Goal: Transaction & Acquisition: Purchase product/service

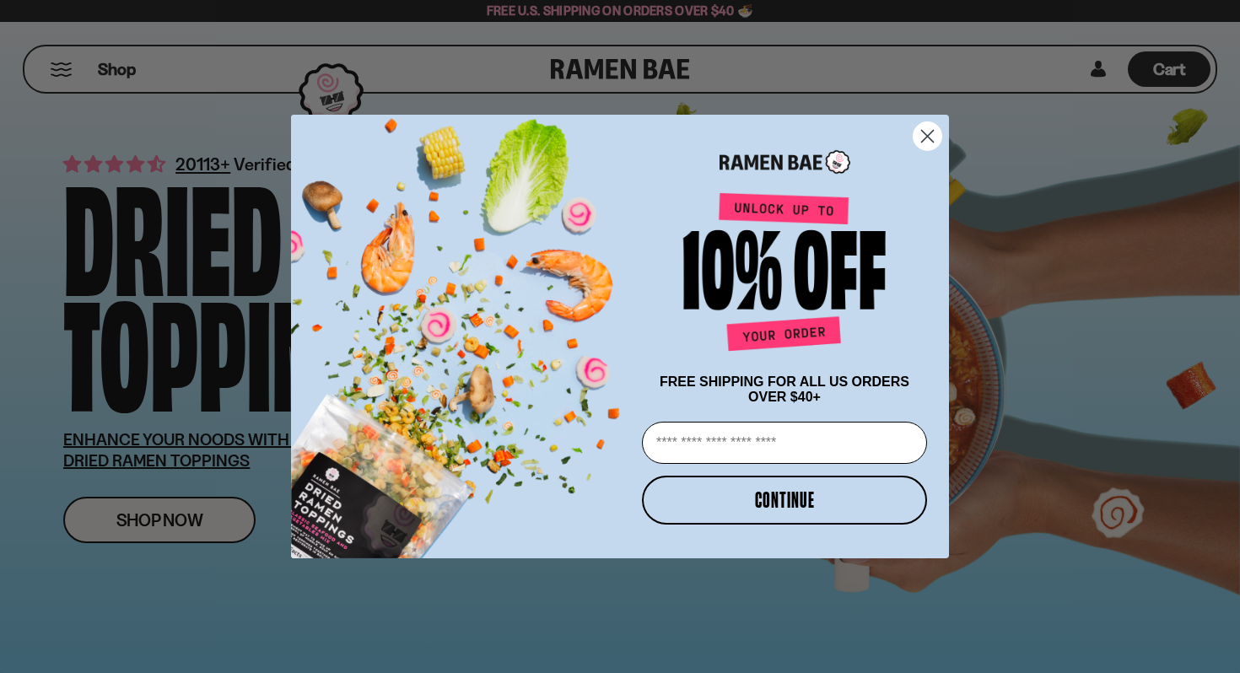
click at [922, 137] on icon "Close dialog" at bounding box center [928, 136] width 12 height 12
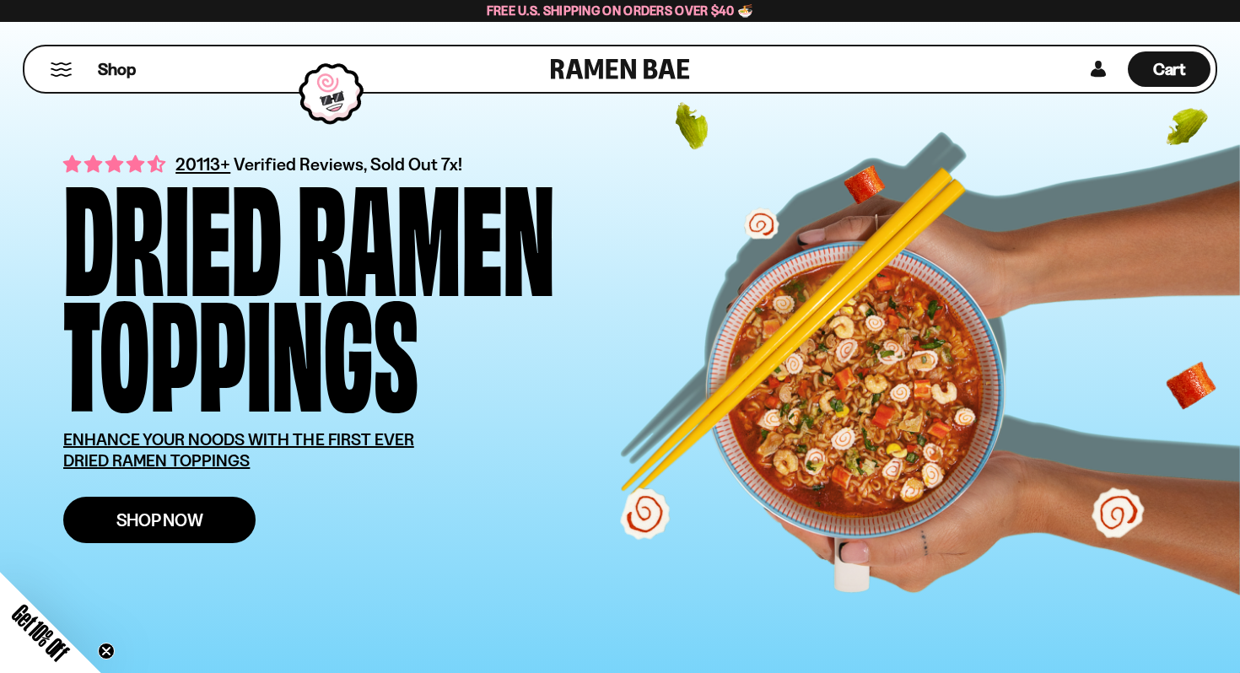
click at [160, 515] on span "Shop Now" at bounding box center [159, 520] width 87 height 18
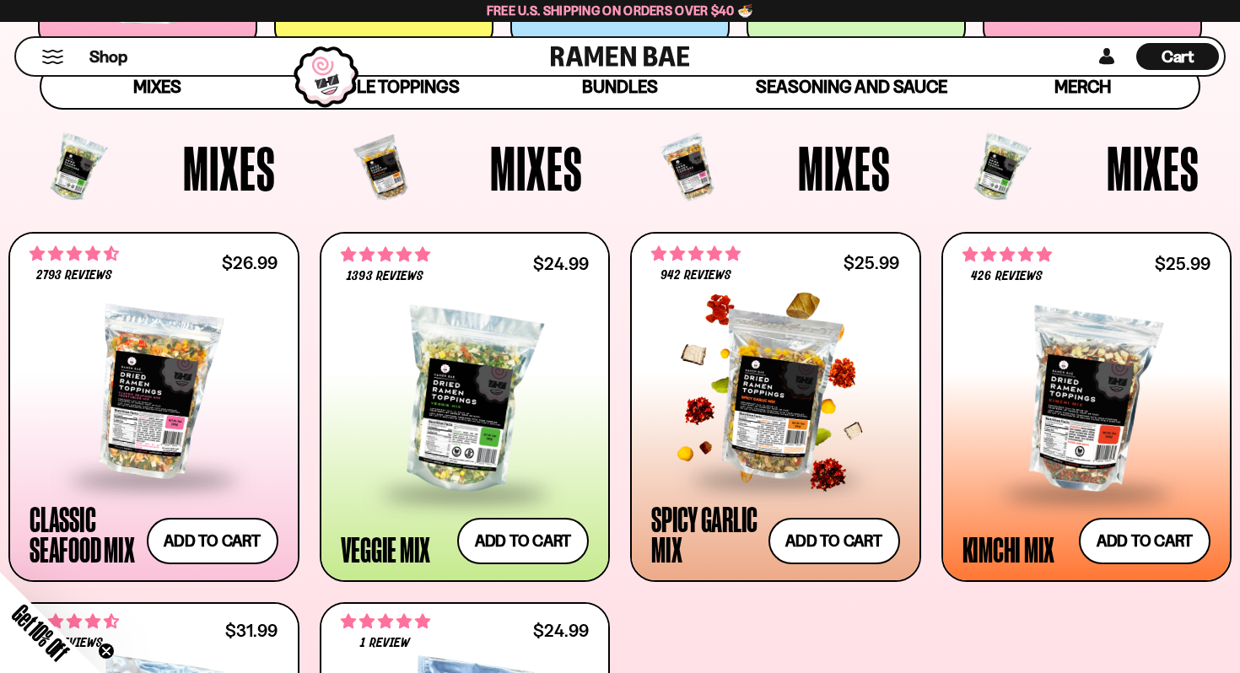
scroll to position [493, 0]
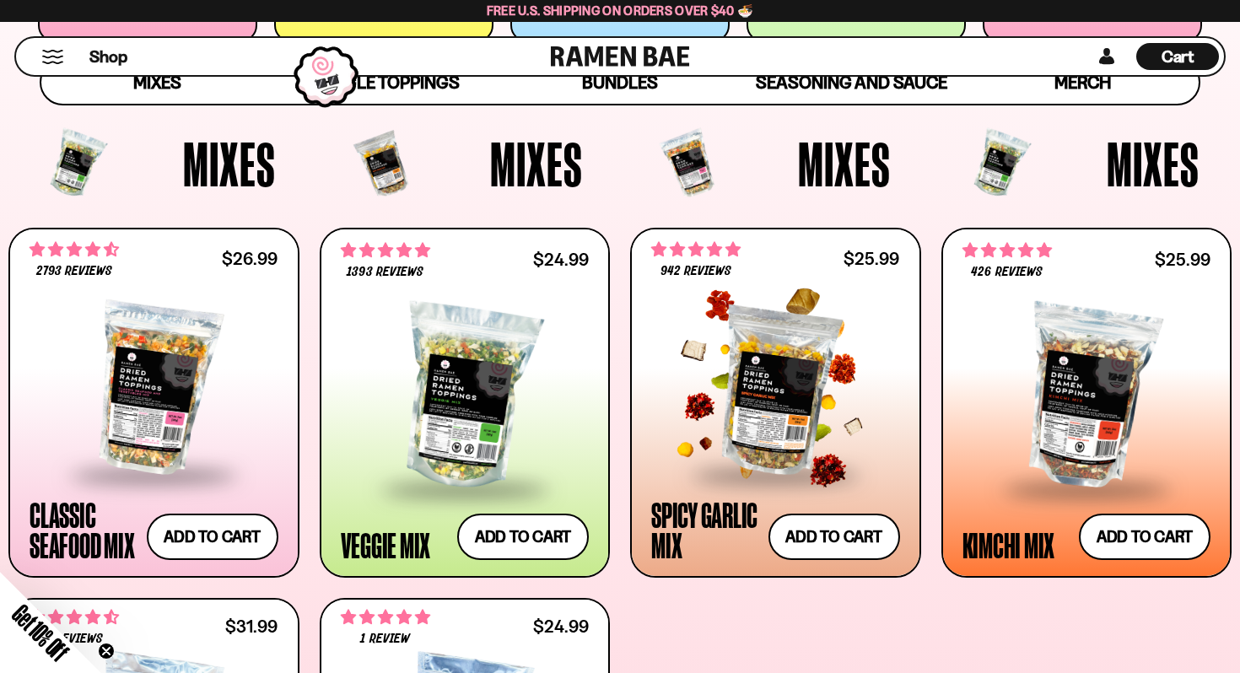
click at [806, 387] on div at bounding box center [775, 389] width 249 height 169
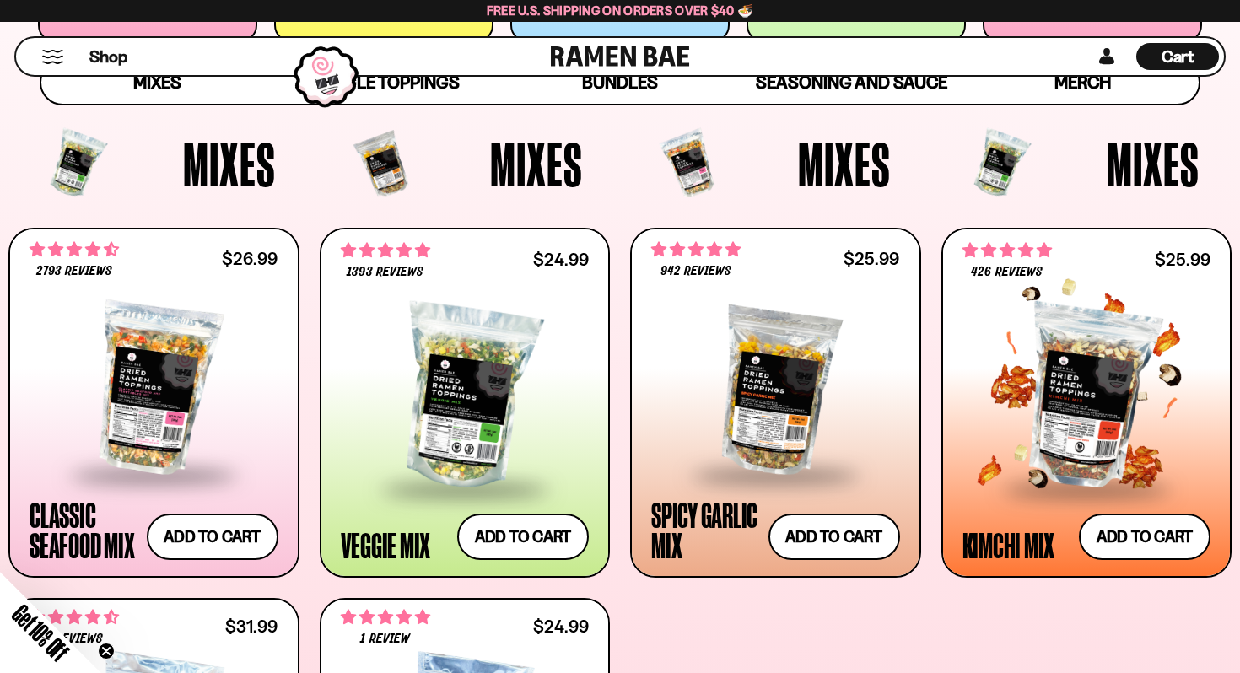
click at [1000, 410] on div at bounding box center [1087, 398] width 249 height 180
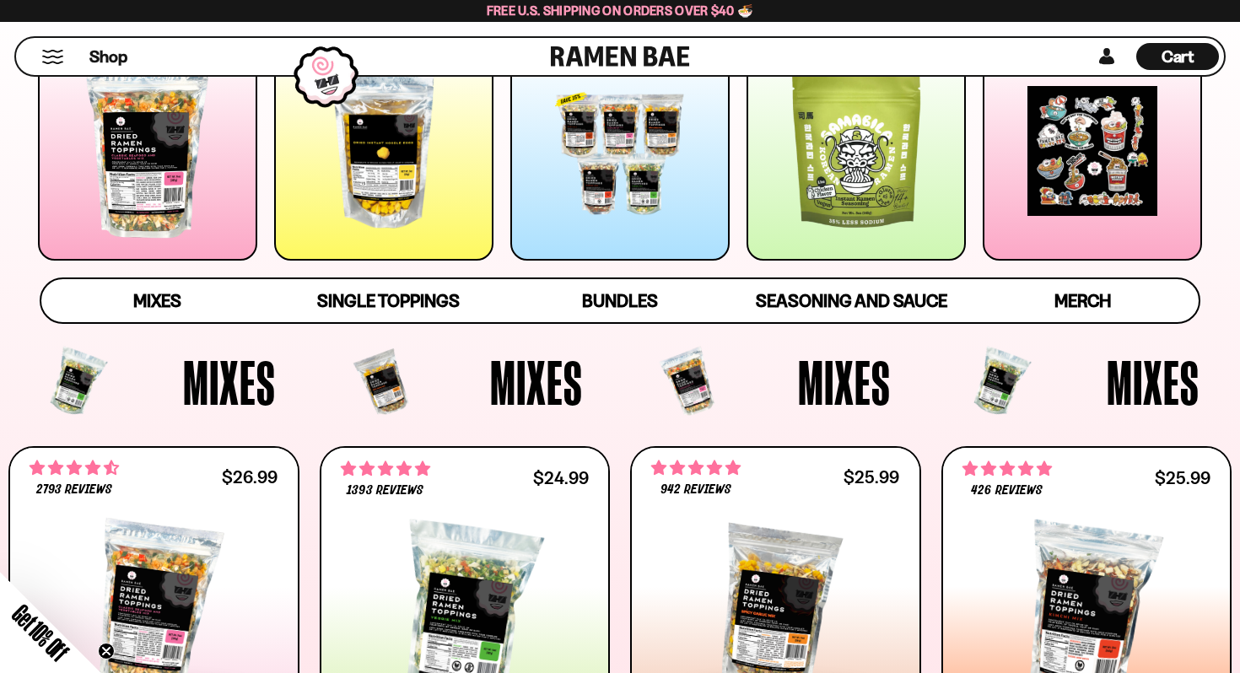
scroll to position [126, 0]
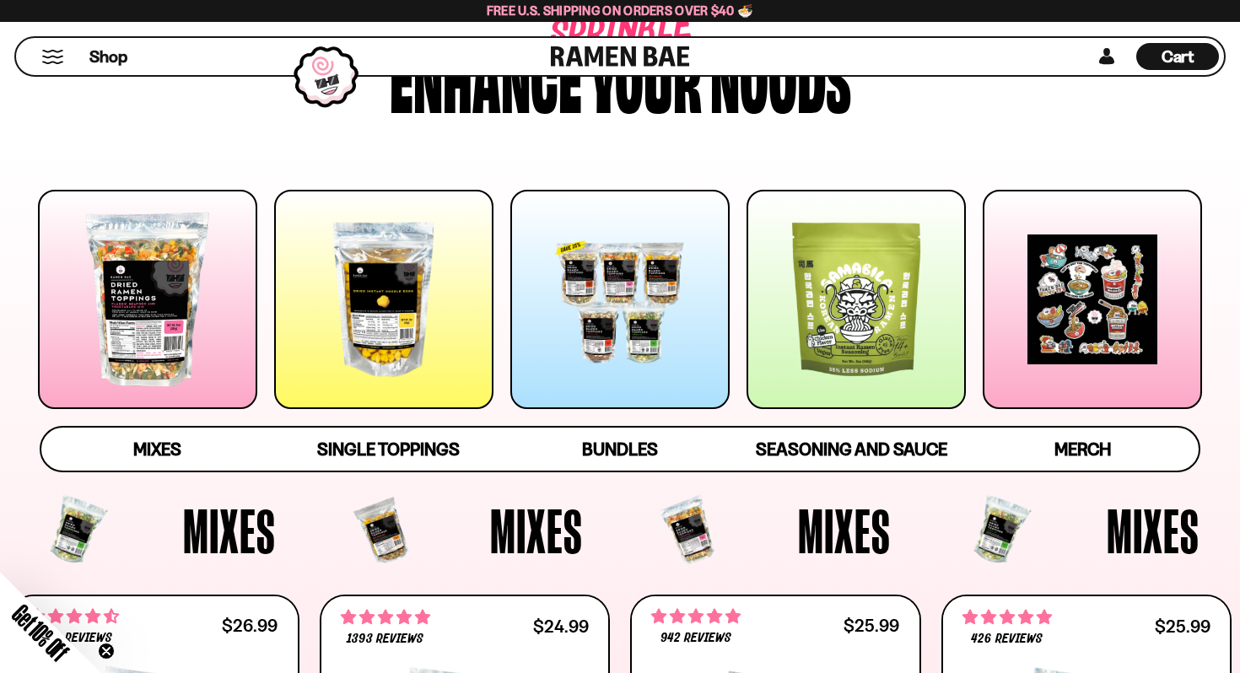
click at [789, 310] on div at bounding box center [856, 299] width 219 height 219
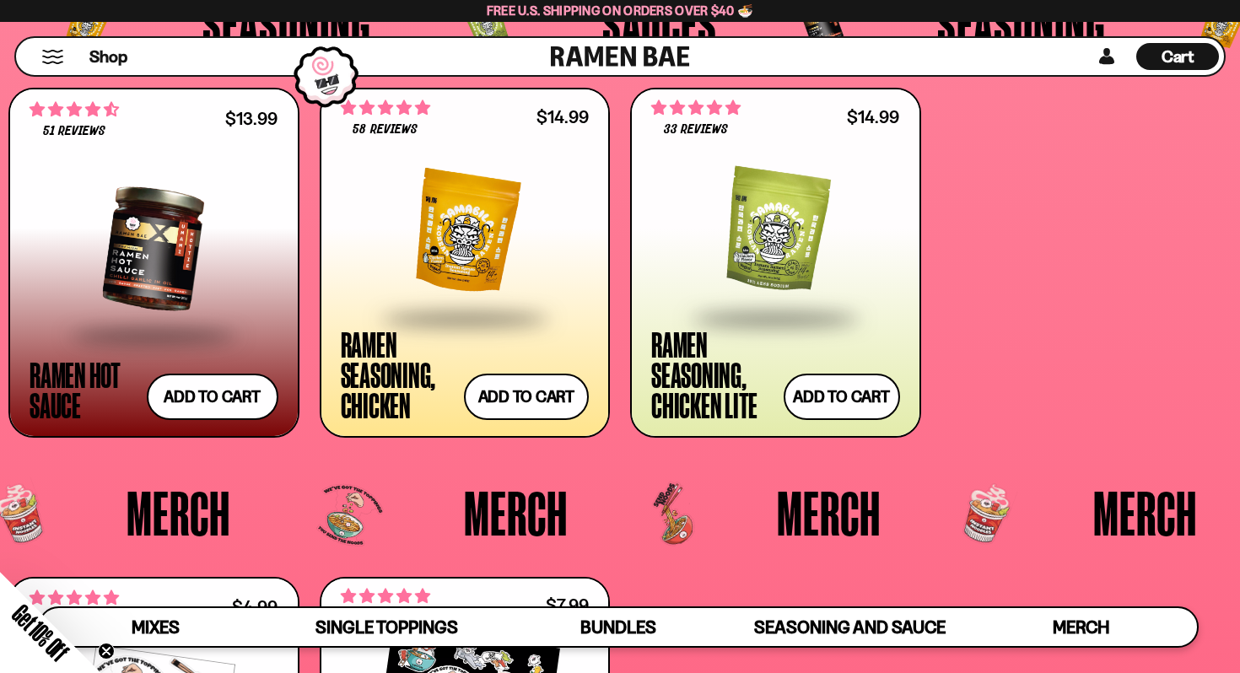
scroll to position [3951, 0]
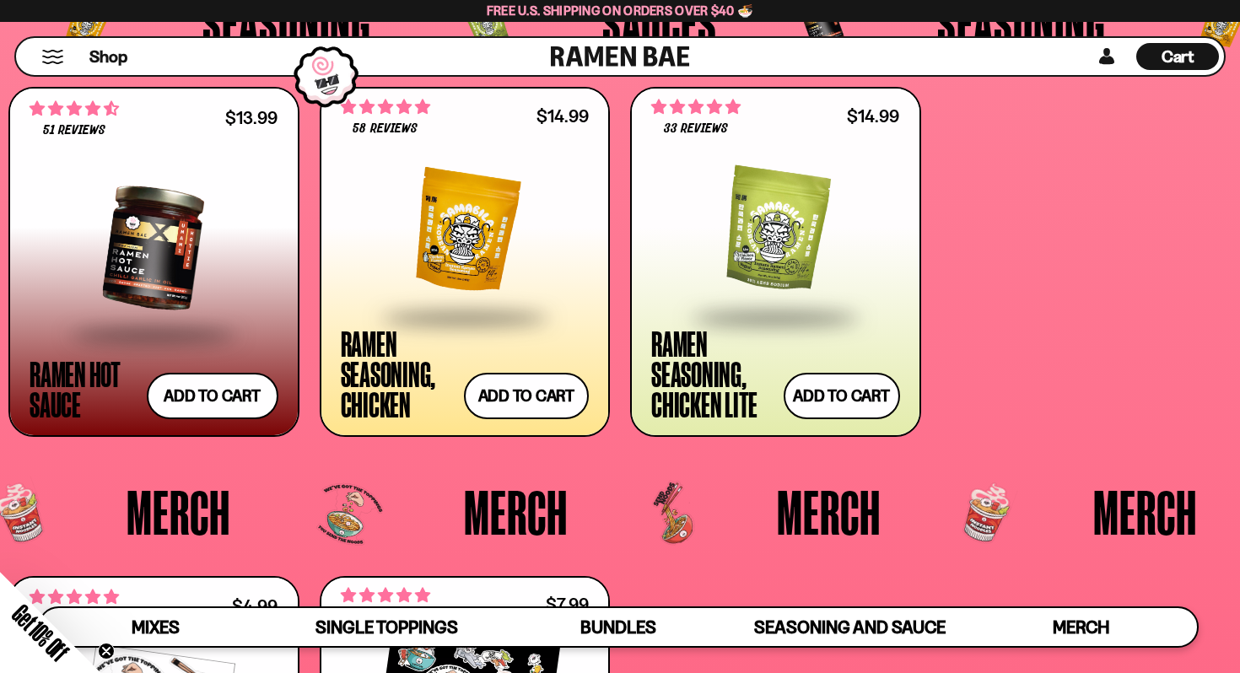
click at [133, 249] on div at bounding box center [154, 248] width 249 height 169
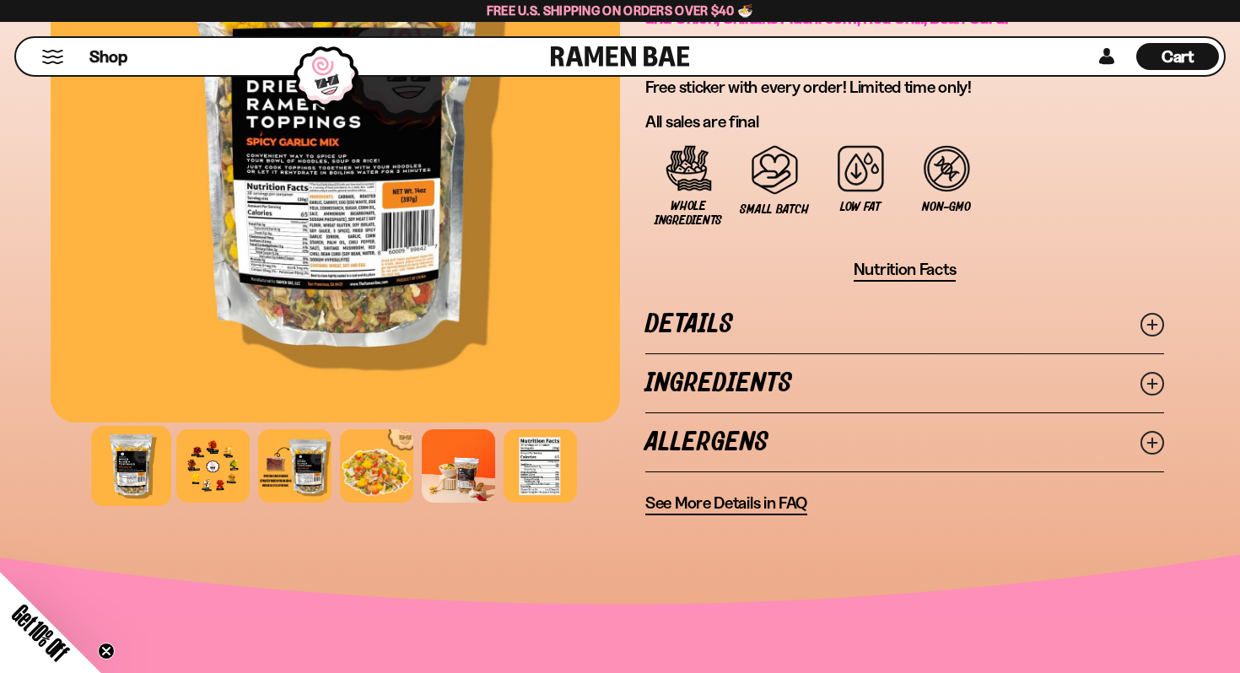
scroll to position [1227, 0]
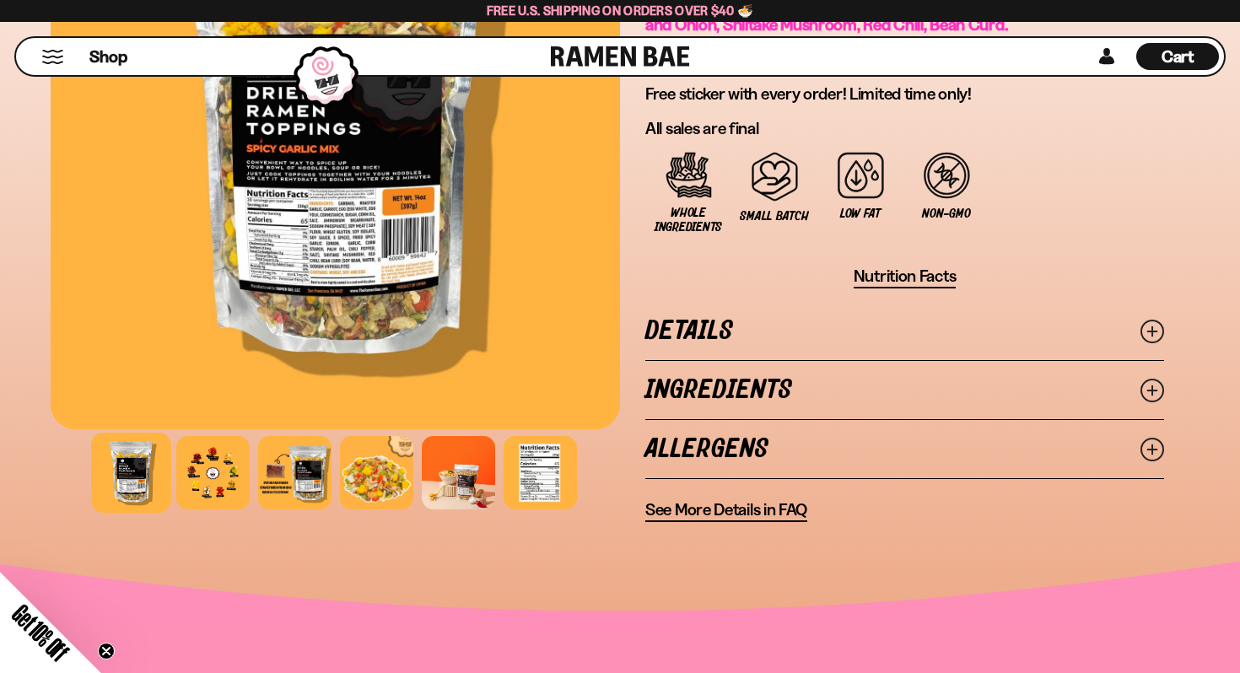
click at [1158, 361] on link "Ingredients" at bounding box center [904, 390] width 519 height 58
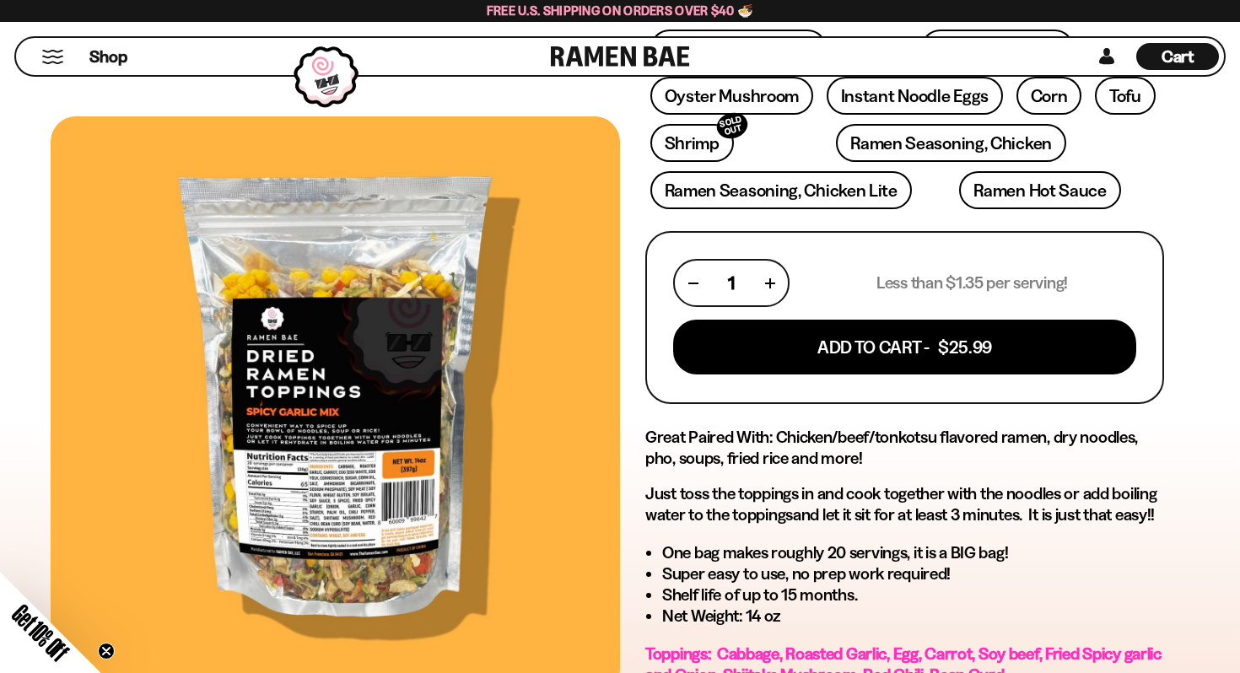
scroll to position [537, 0]
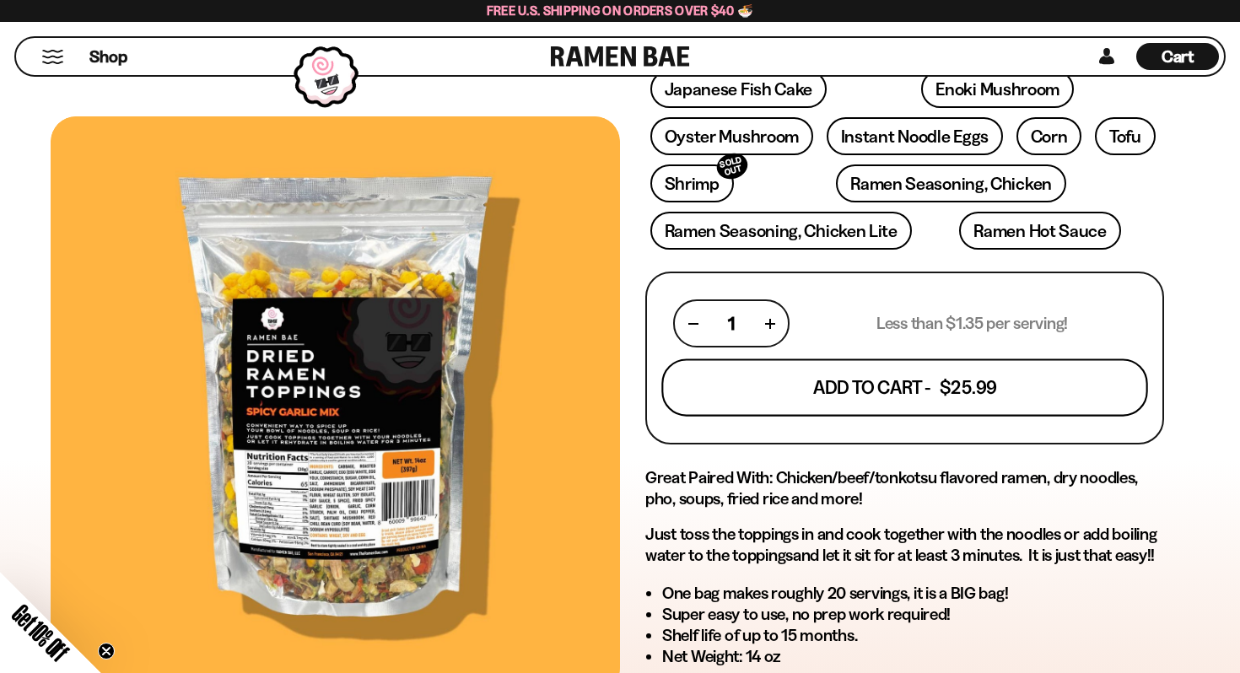
click at [905, 359] on button "Add To Cart - $25.99" at bounding box center [904, 387] width 486 height 57
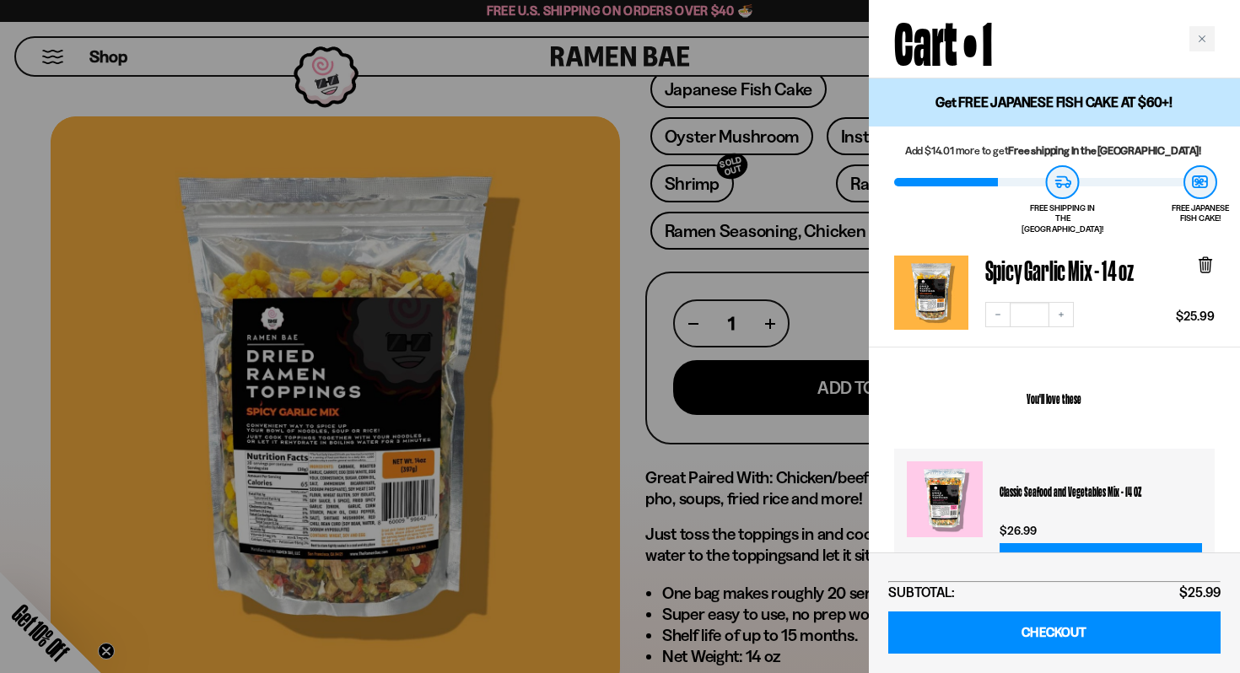
click at [640, 411] on div at bounding box center [620, 336] width 1240 height 673
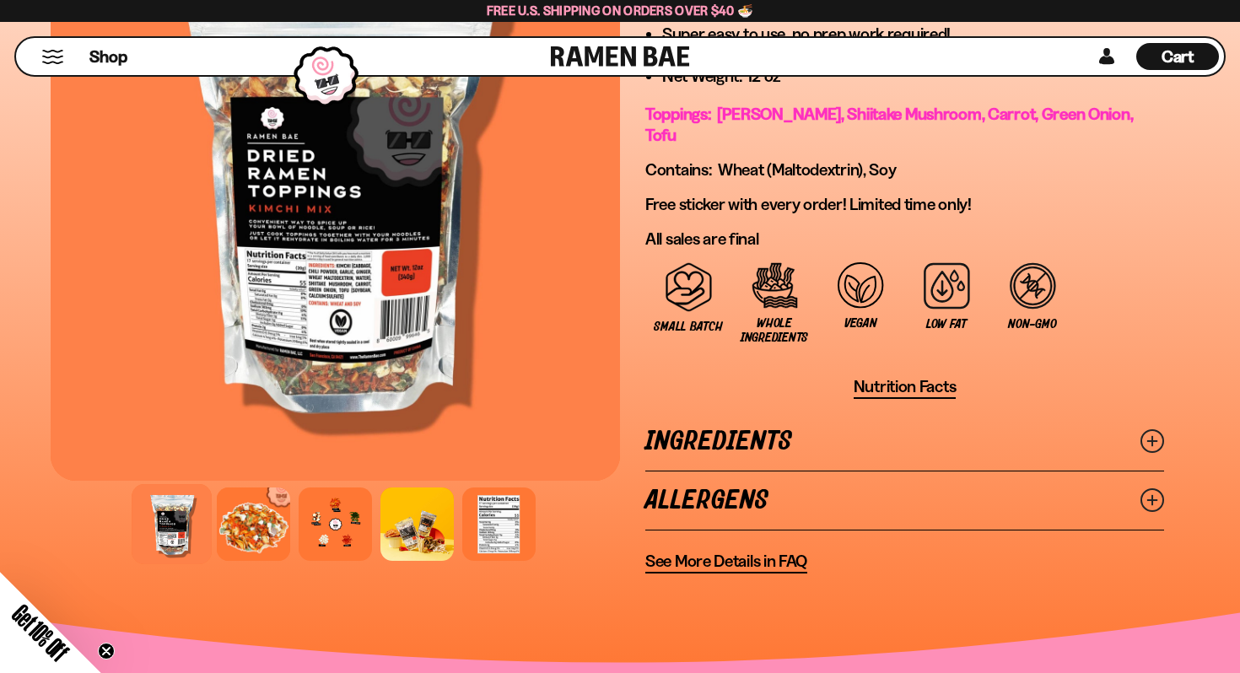
scroll to position [1277, 0]
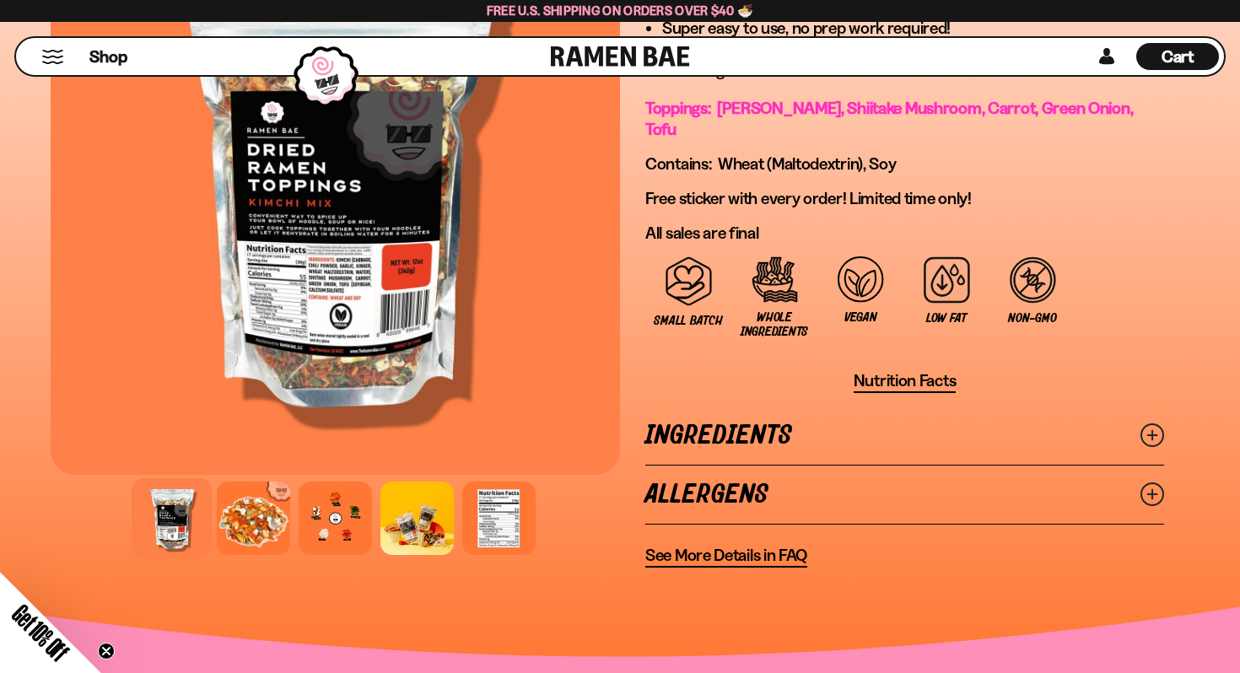
click at [1155, 423] on icon at bounding box center [1153, 435] width 24 height 24
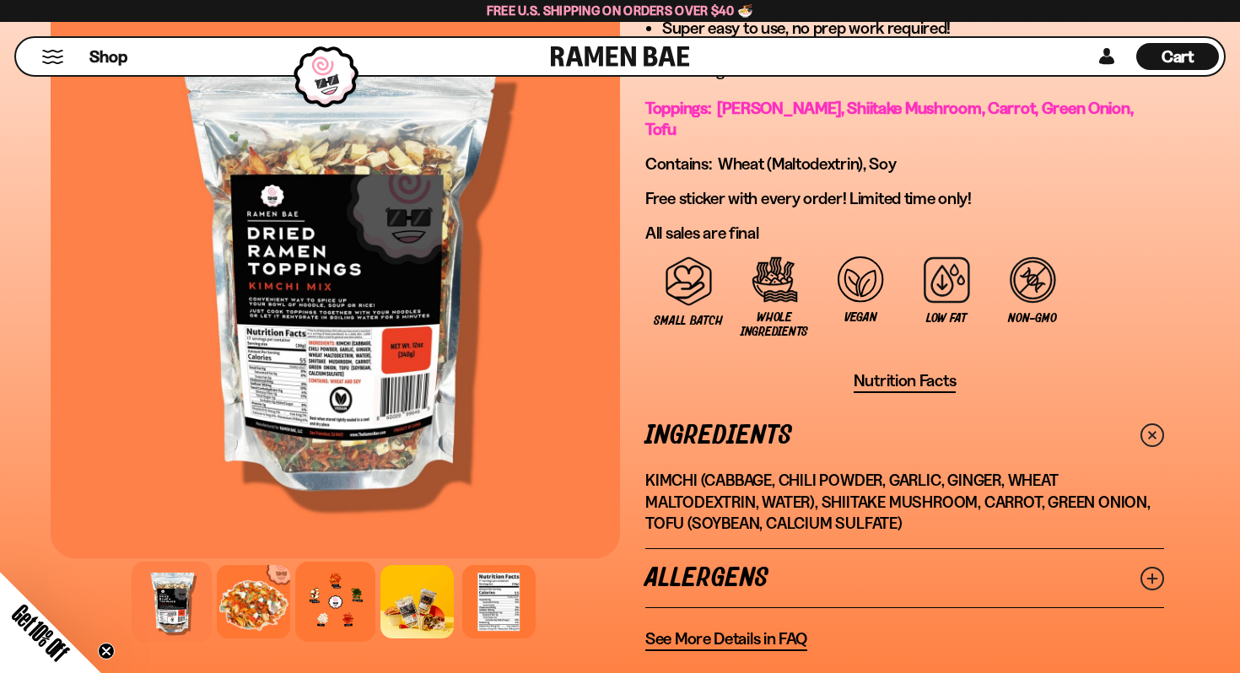
click at [309, 562] on div at bounding box center [335, 602] width 80 height 80
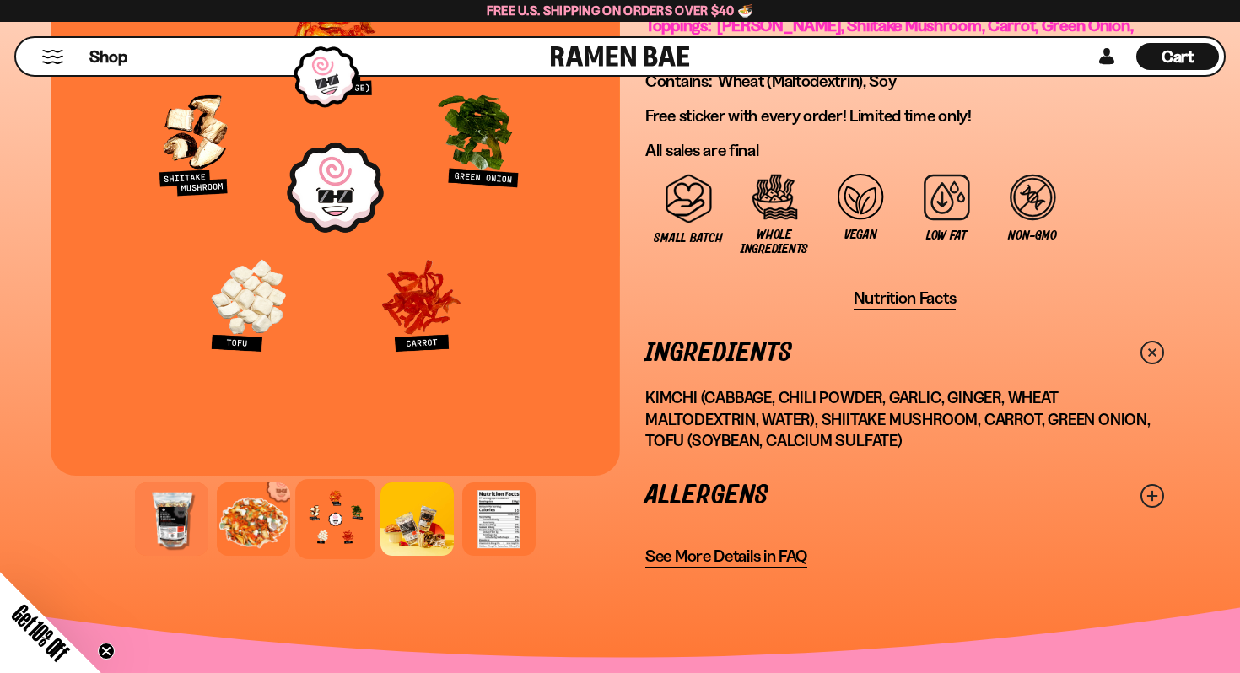
scroll to position [1383, 0]
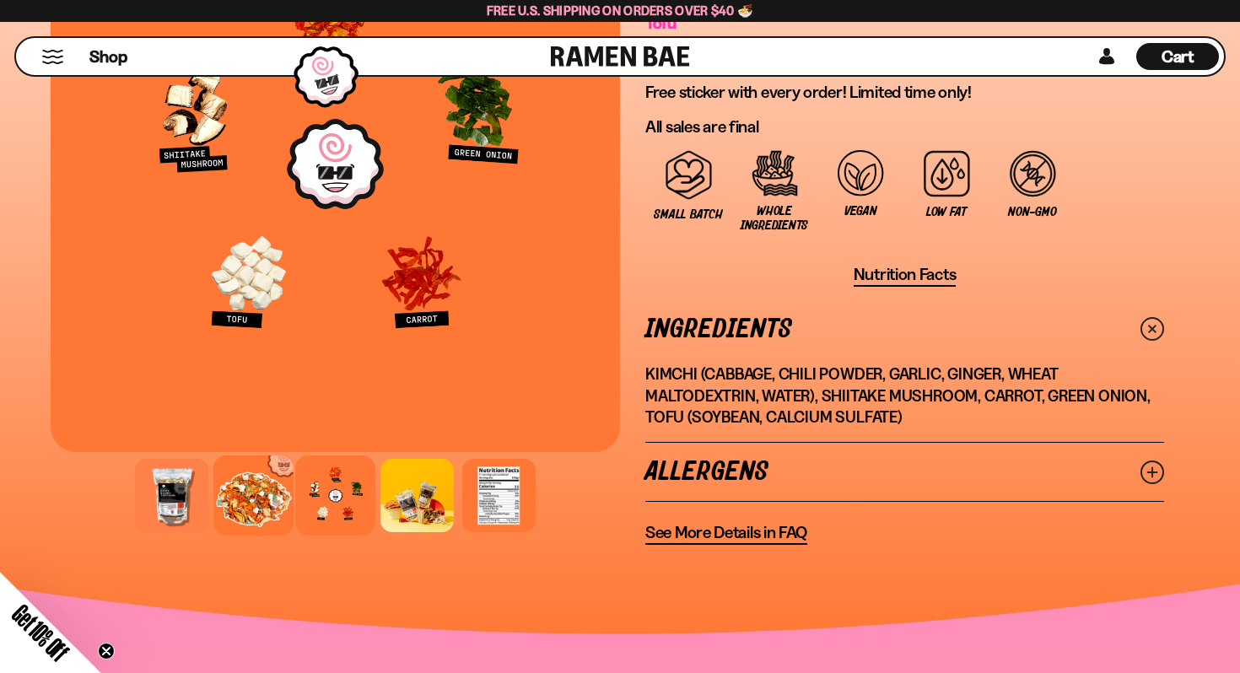
click at [274, 456] on div at bounding box center [253, 496] width 80 height 80
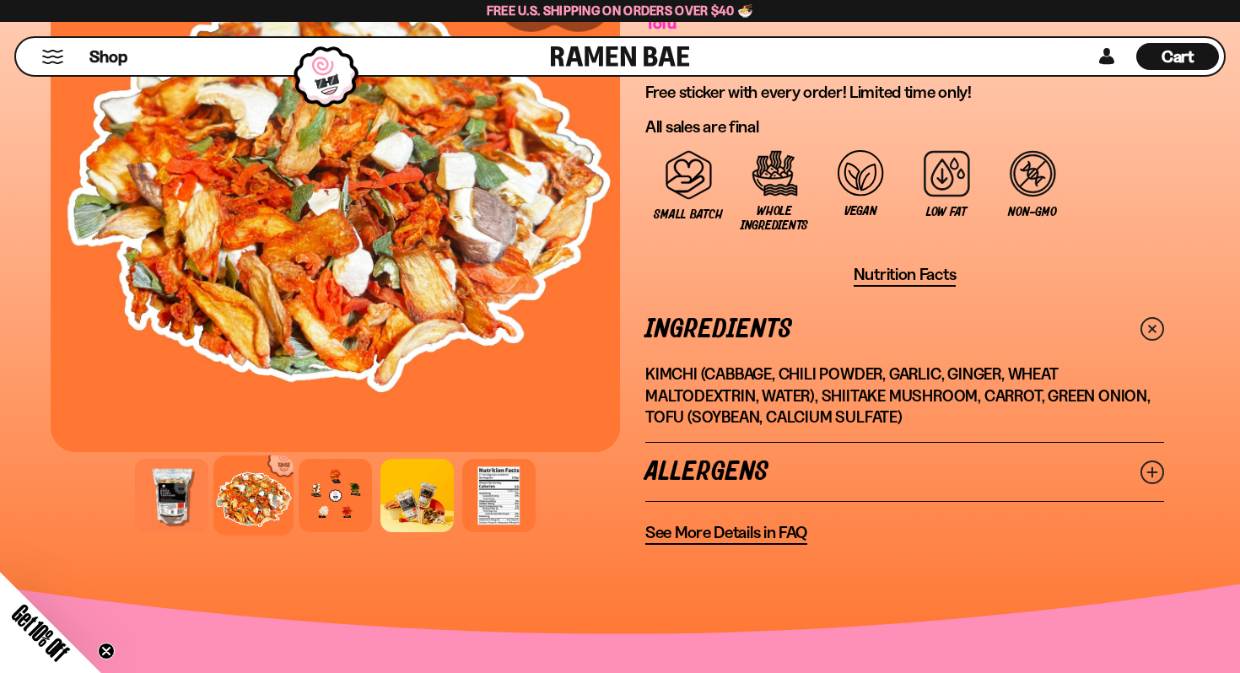
click at [461, 455] on div at bounding box center [335, 496] width 569 height 82
click at [423, 456] on div at bounding box center [417, 496] width 80 height 80
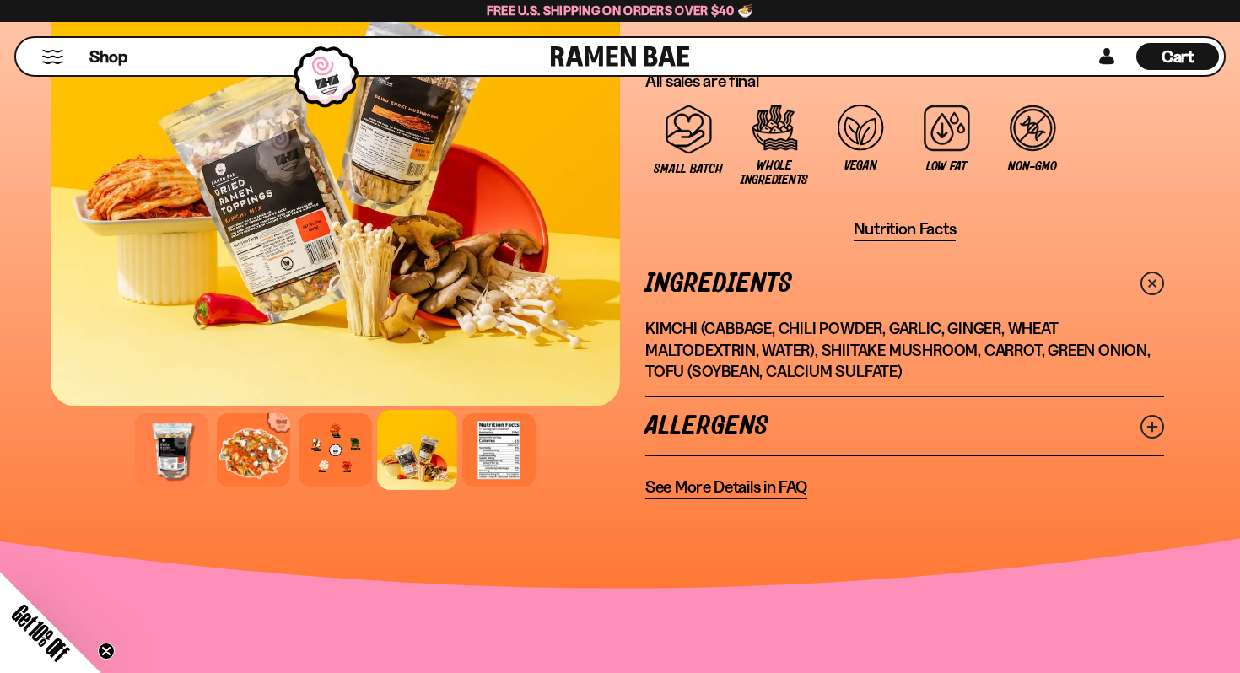
scroll to position [1447, 0]
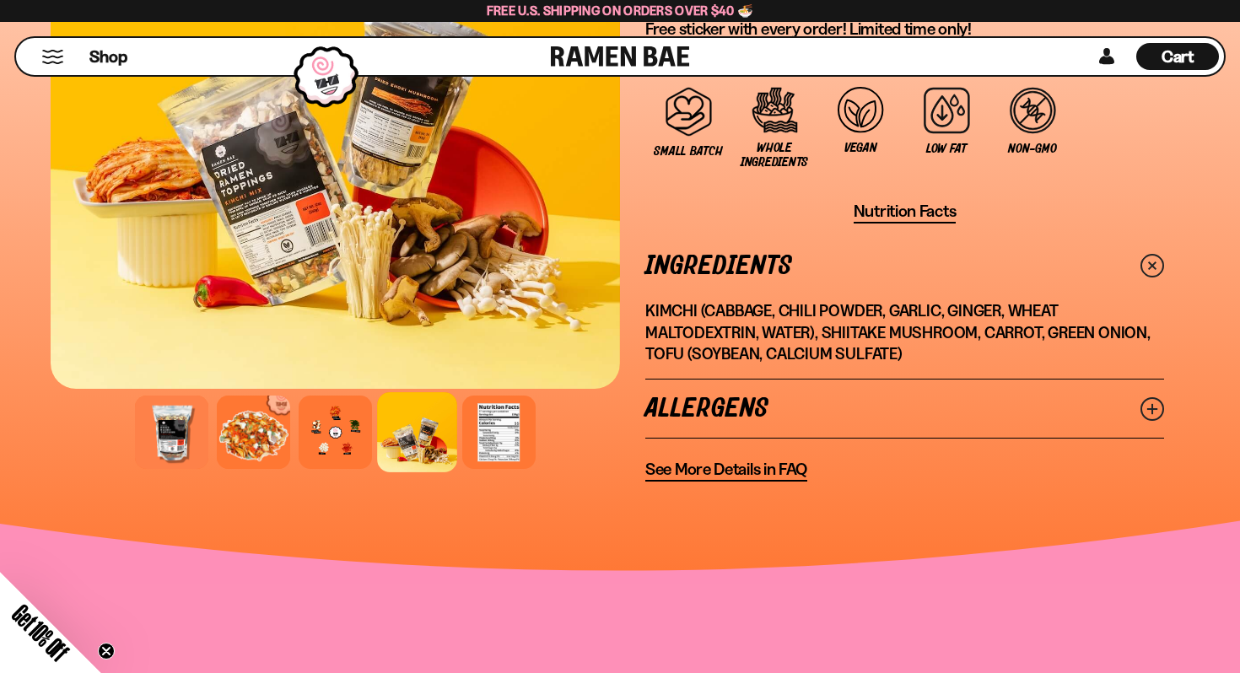
click at [972, 380] on link "Allergens" at bounding box center [904, 409] width 519 height 58
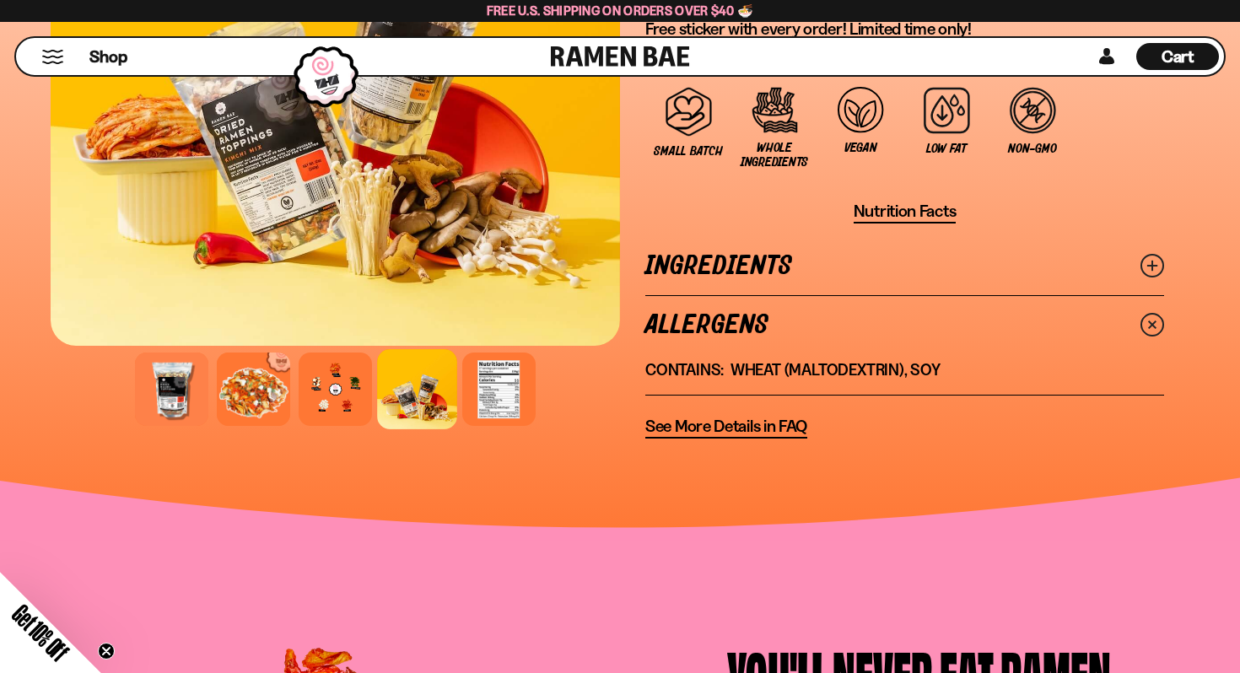
click at [718, 416] on span "See More Details in FAQ" at bounding box center [726, 426] width 162 height 21
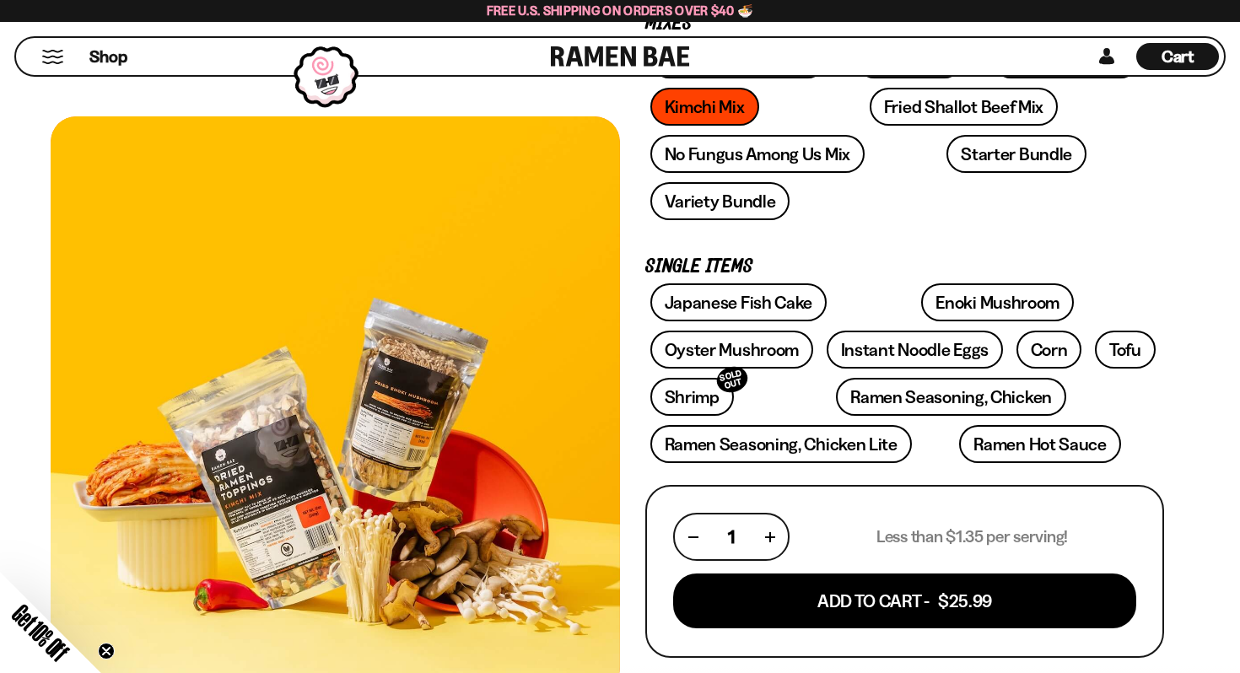
scroll to position [346, 0]
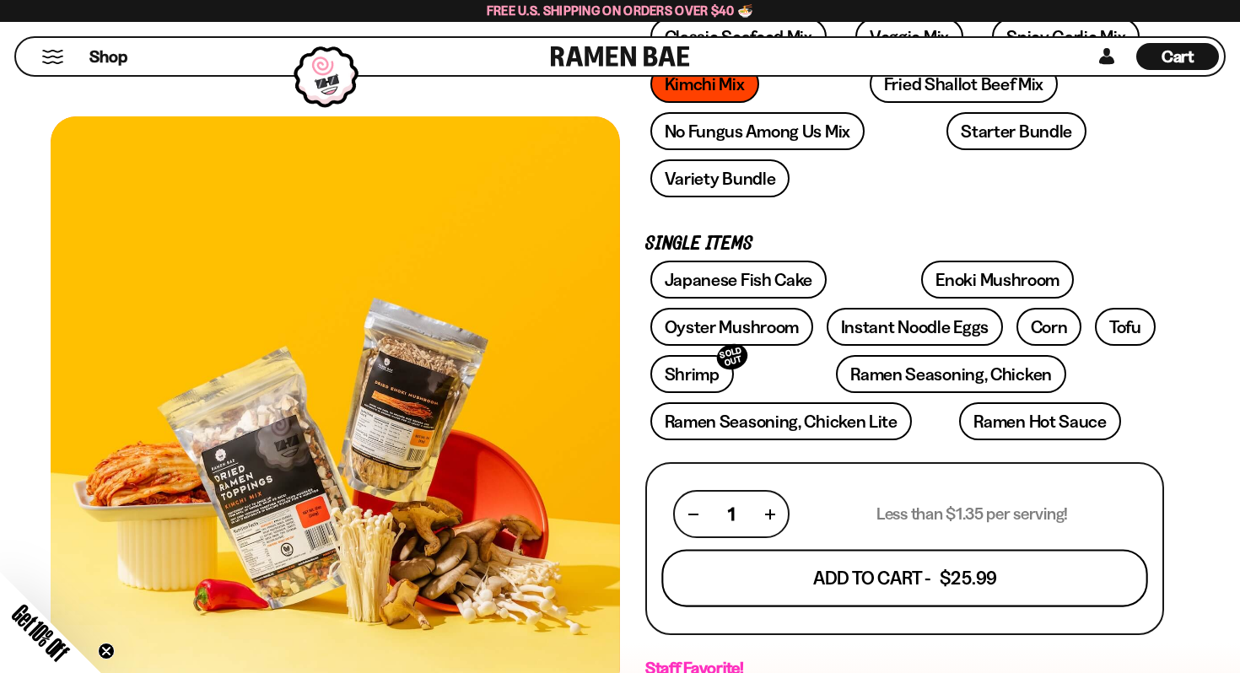
click at [902, 550] on button "Add To Cart - $25.99" at bounding box center [904, 578] width 486 height 57
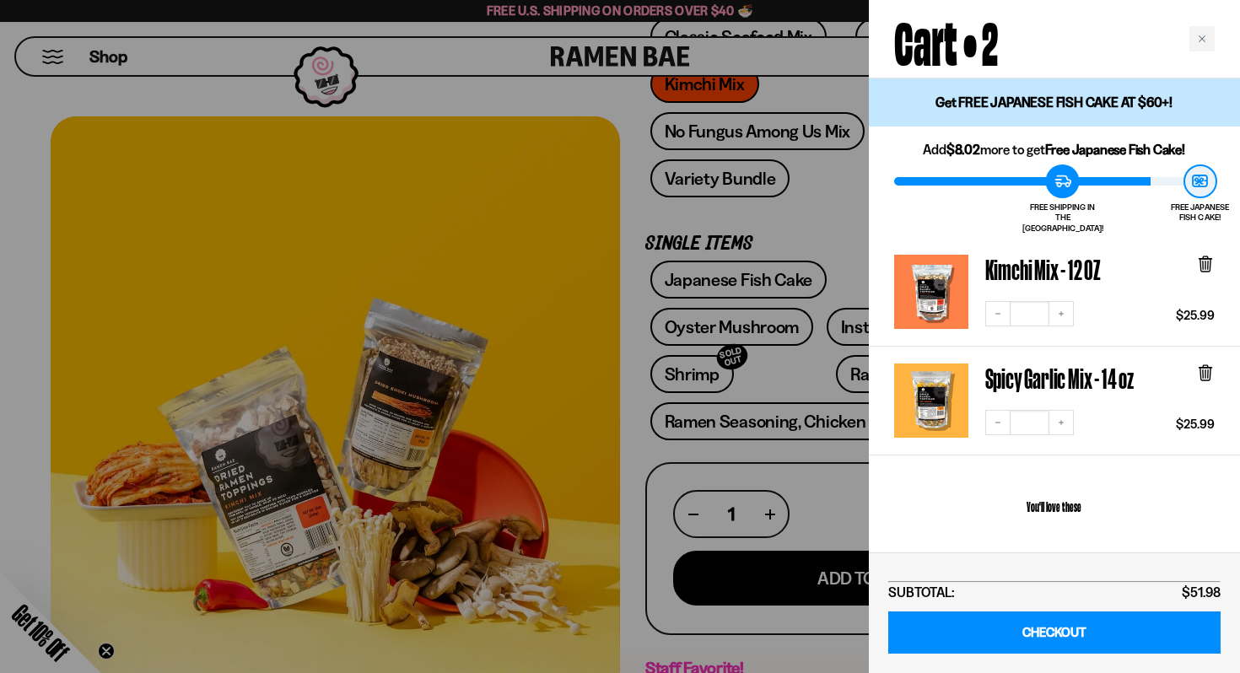
click at [637, 186] on div at bounding box center [620, 336] width 1240 height 673
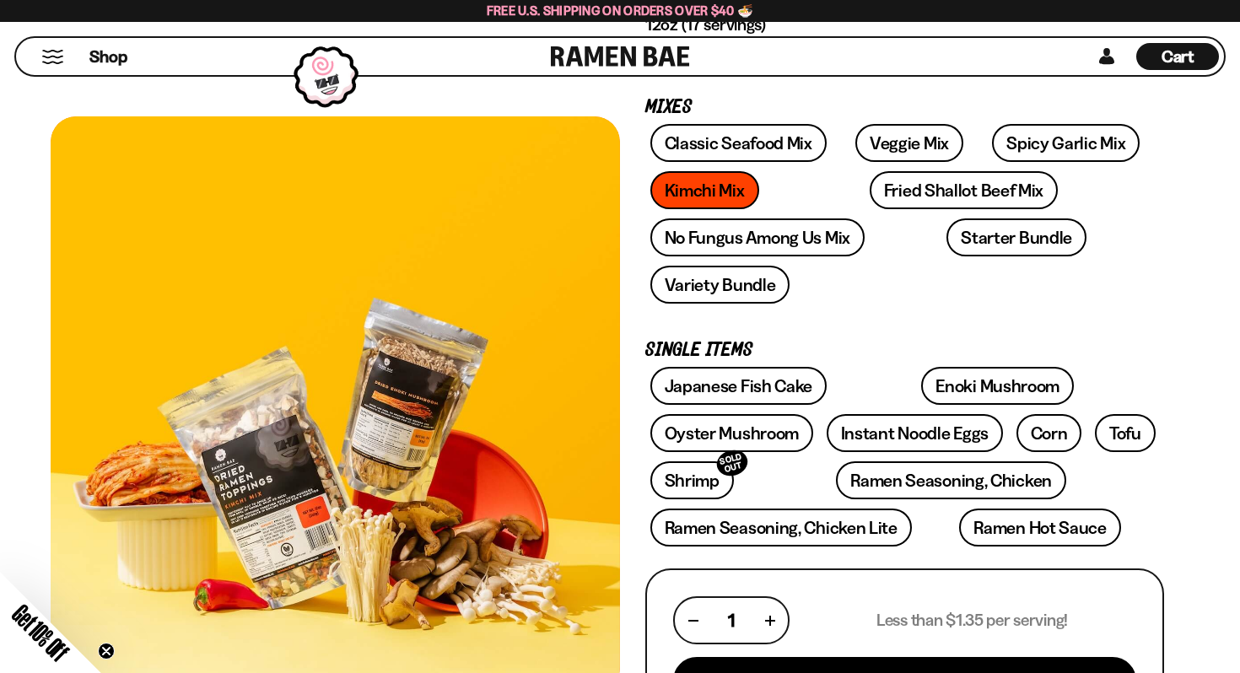
scroll to position [0, 0]
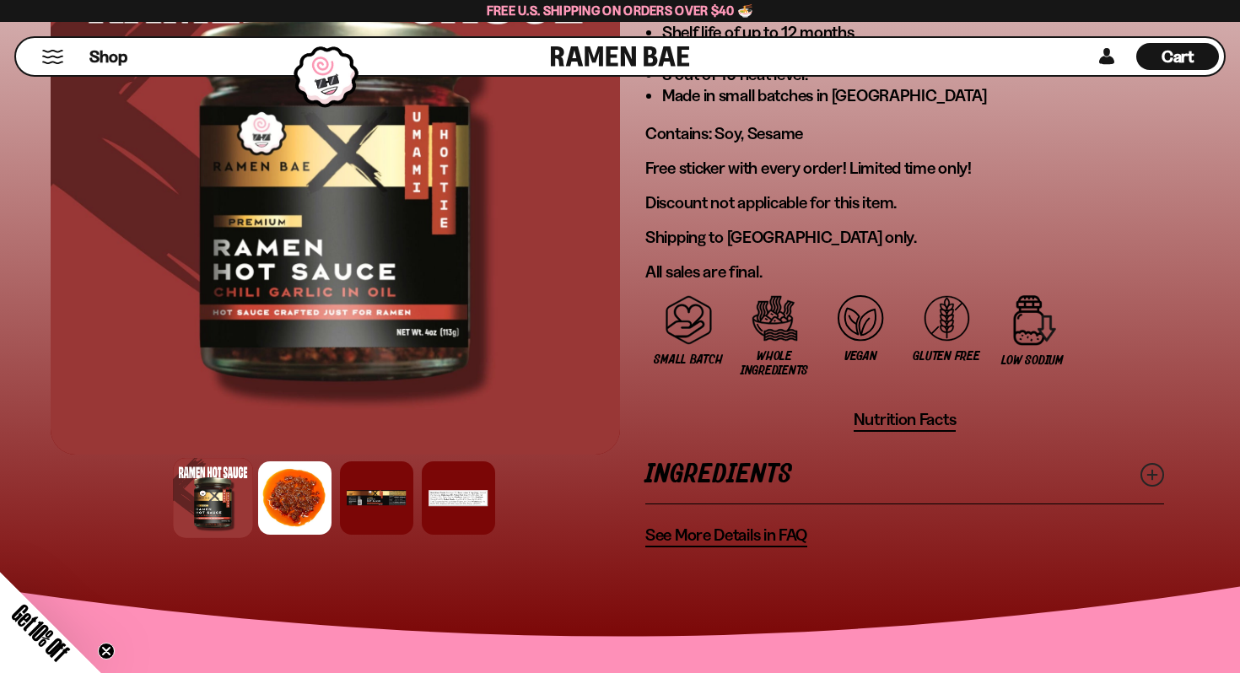
scroll to position [1255, 0]
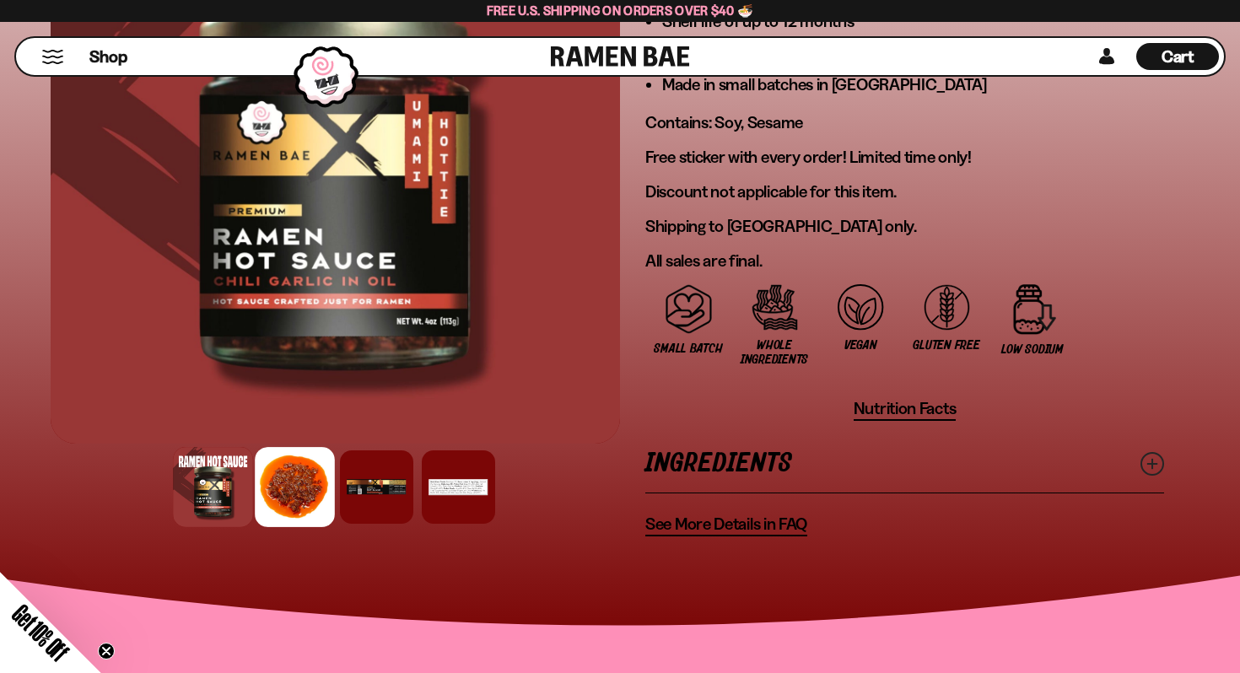
click at [315, 447] on div at bounding box center [295, 487] width 80 height 80
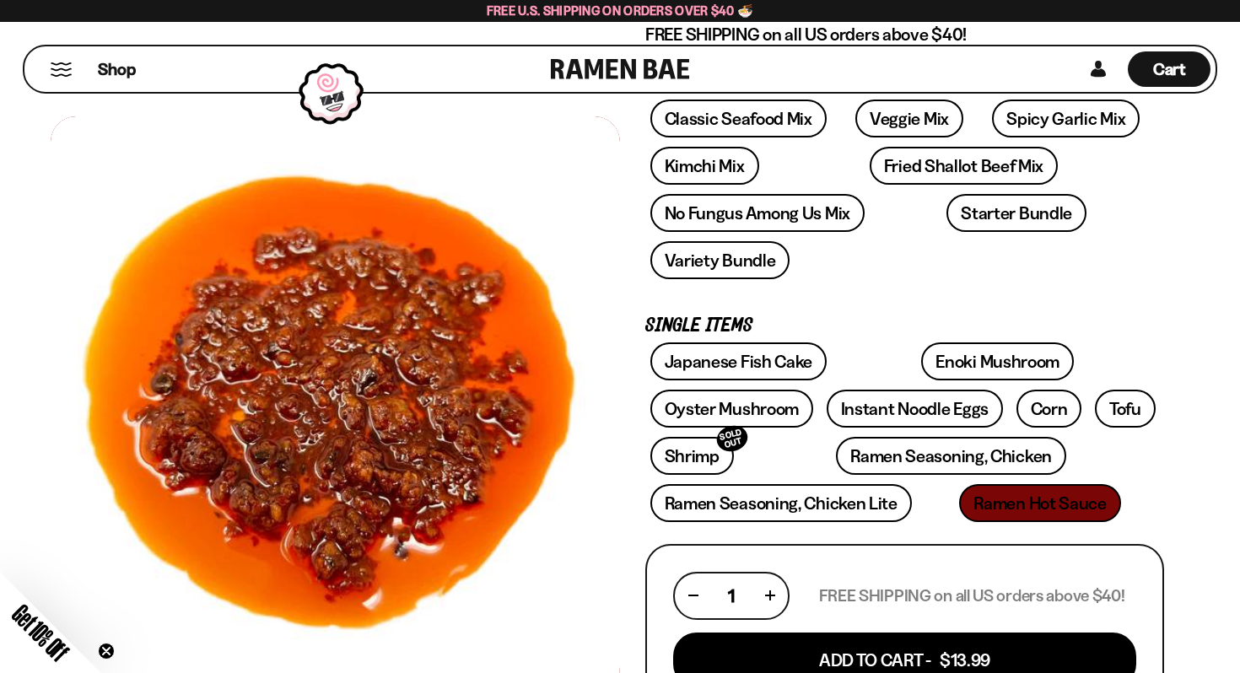
scroll to position [290, 0]
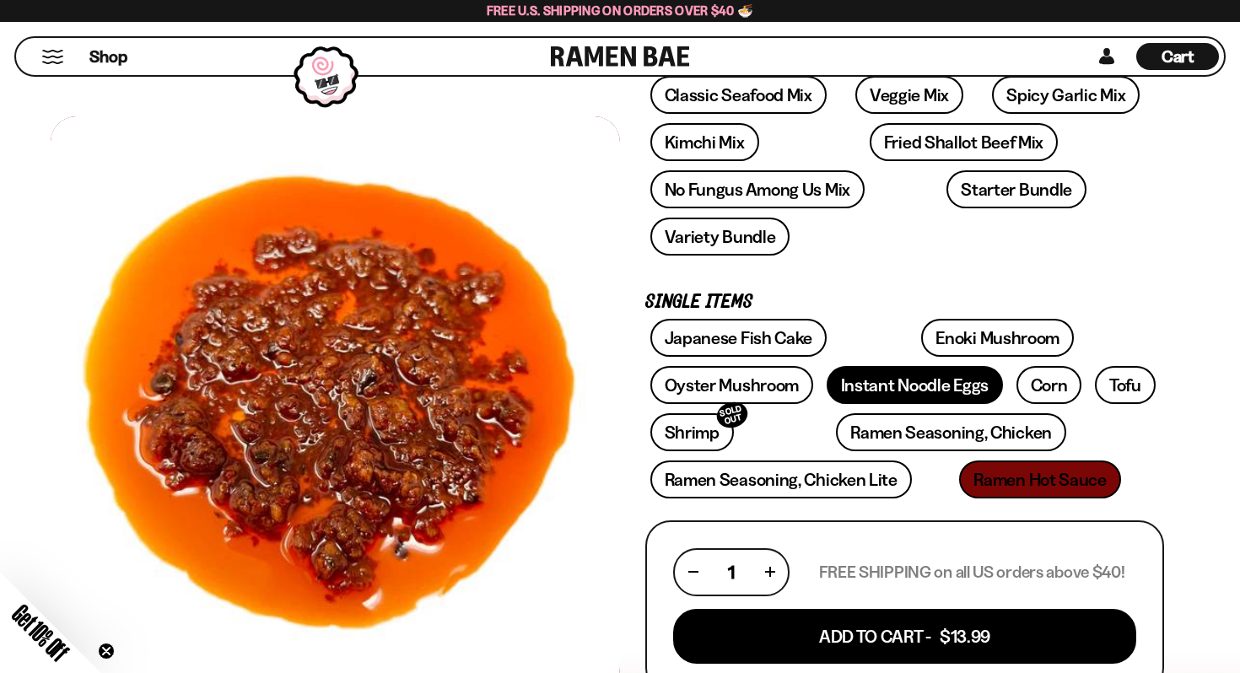
click at [827, 366] on link "Instant Noodle Eggs" at bounding box center [915, 385] width 176 height 38
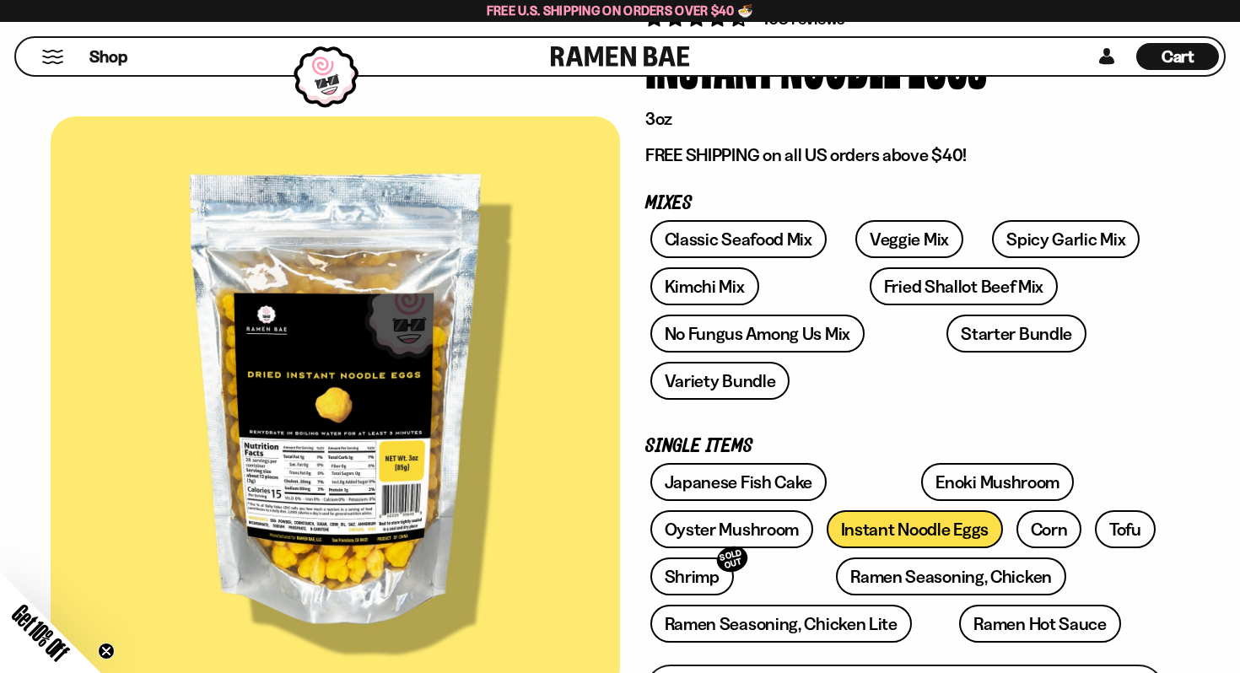
scroll to position [144, 0]
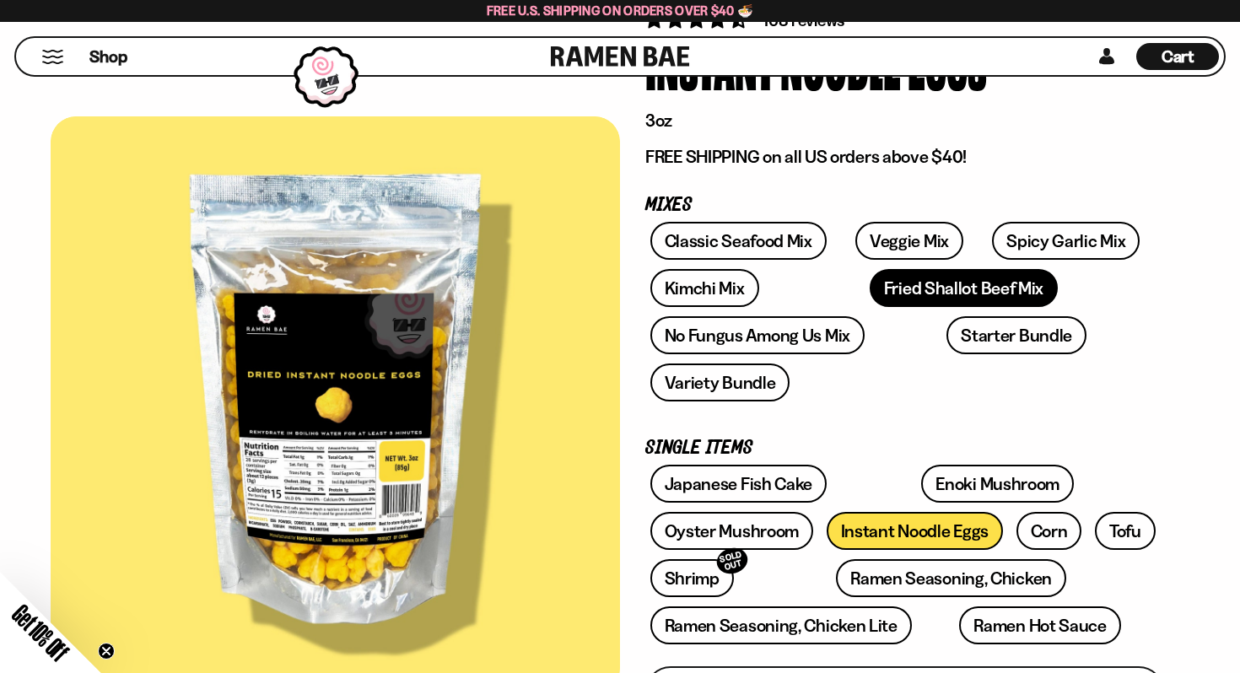
click at [870, 283] on link "Fried Shallot Beef Mix" at bounding box center [964, 288] width 188 height 38
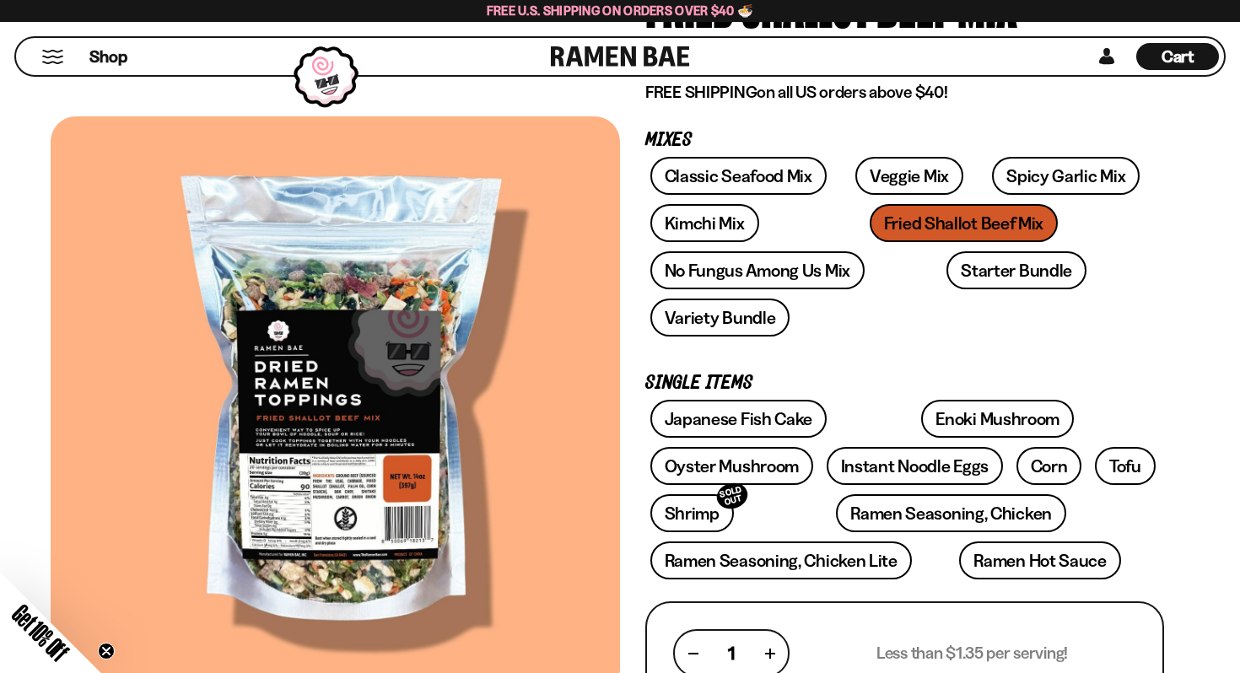
scroll to position [213, 0]
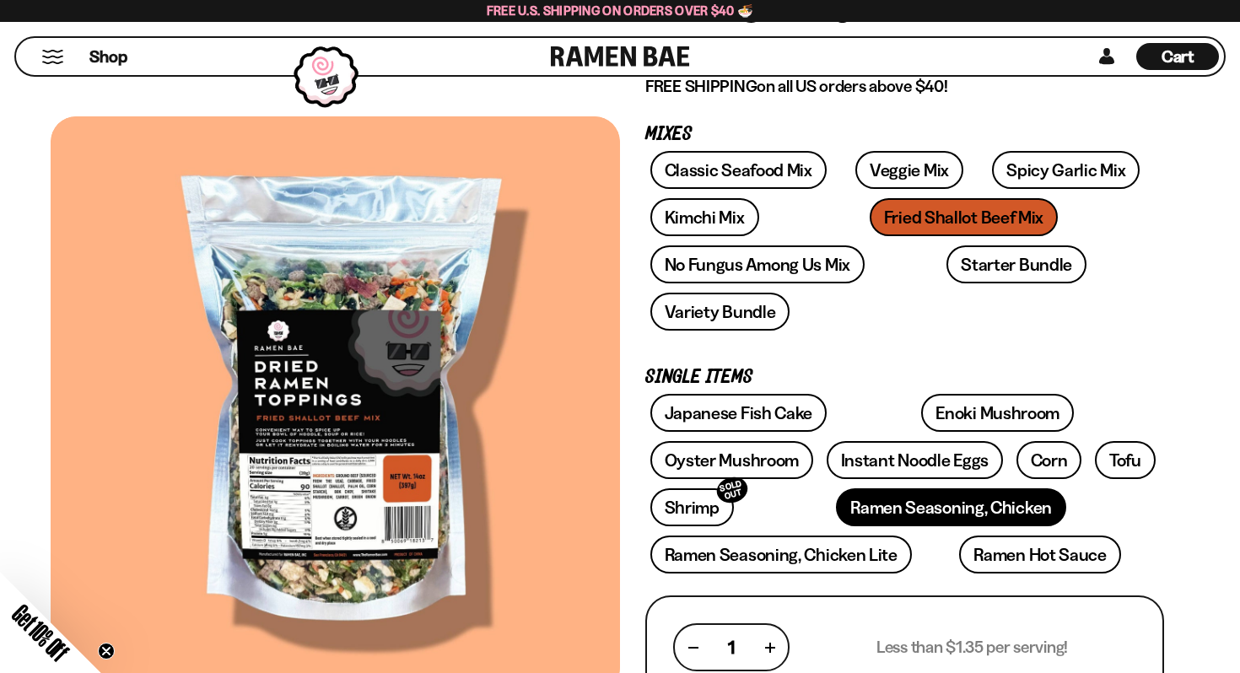
click at [836, 488] on link "Ramen Seasoning, Chicken" at bounding box center [951, 507] width 230 height 38
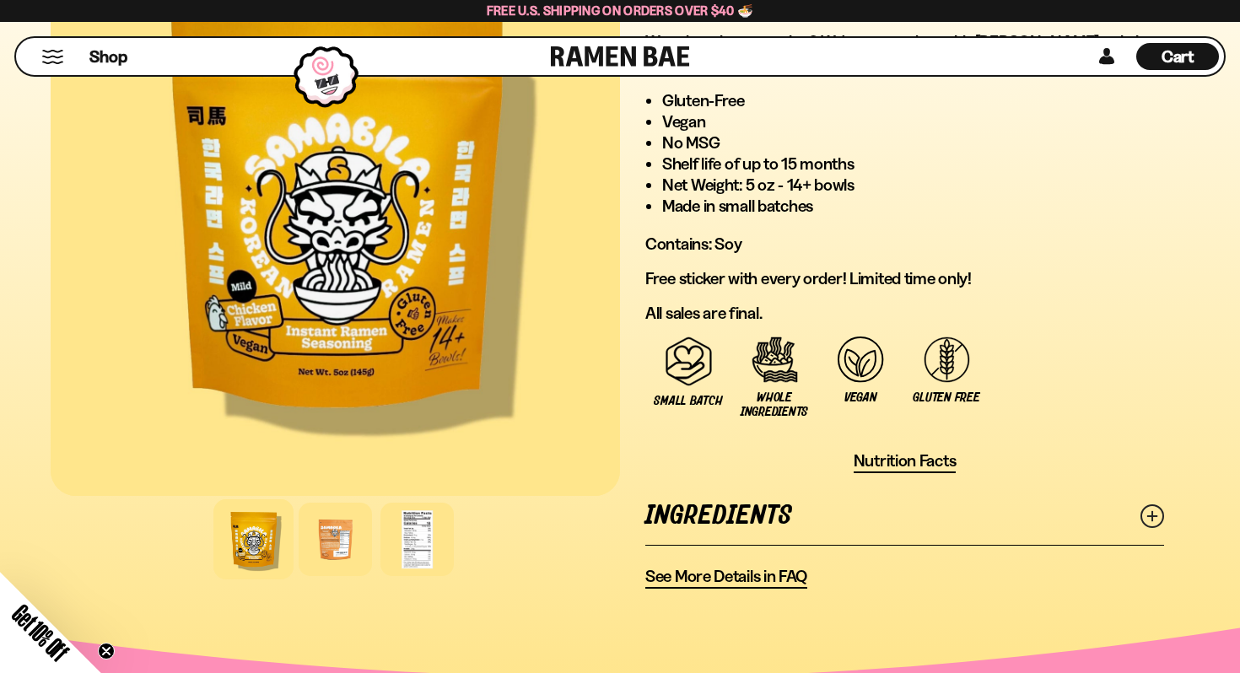
scroll to position [1022, 0]
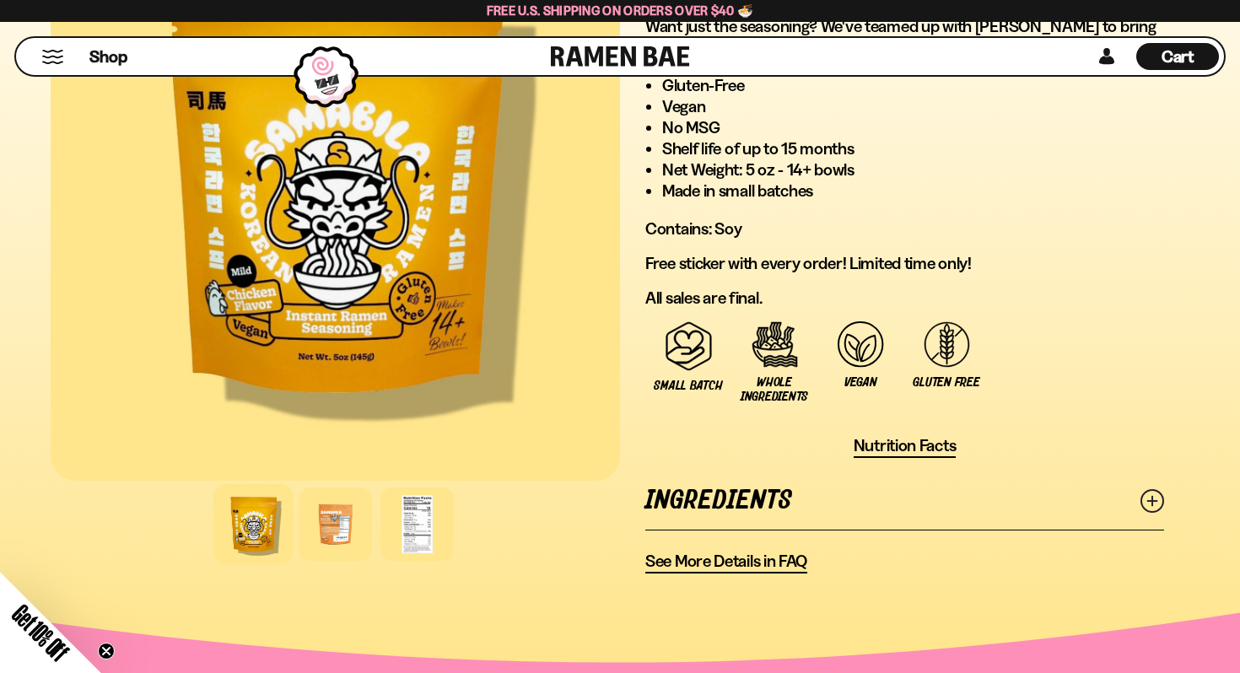
click at [828, 472] on link "Ingredients" at bounding box center [904, 501] width 519 height 58
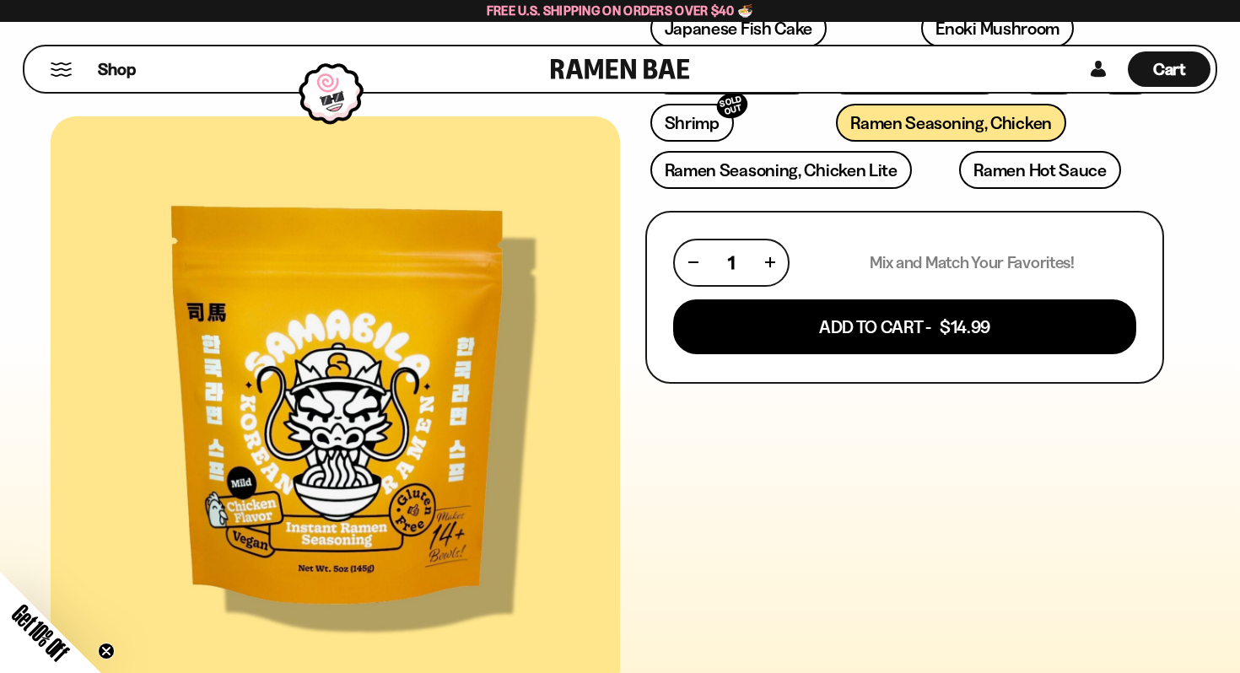
scroll to position [0, 0]
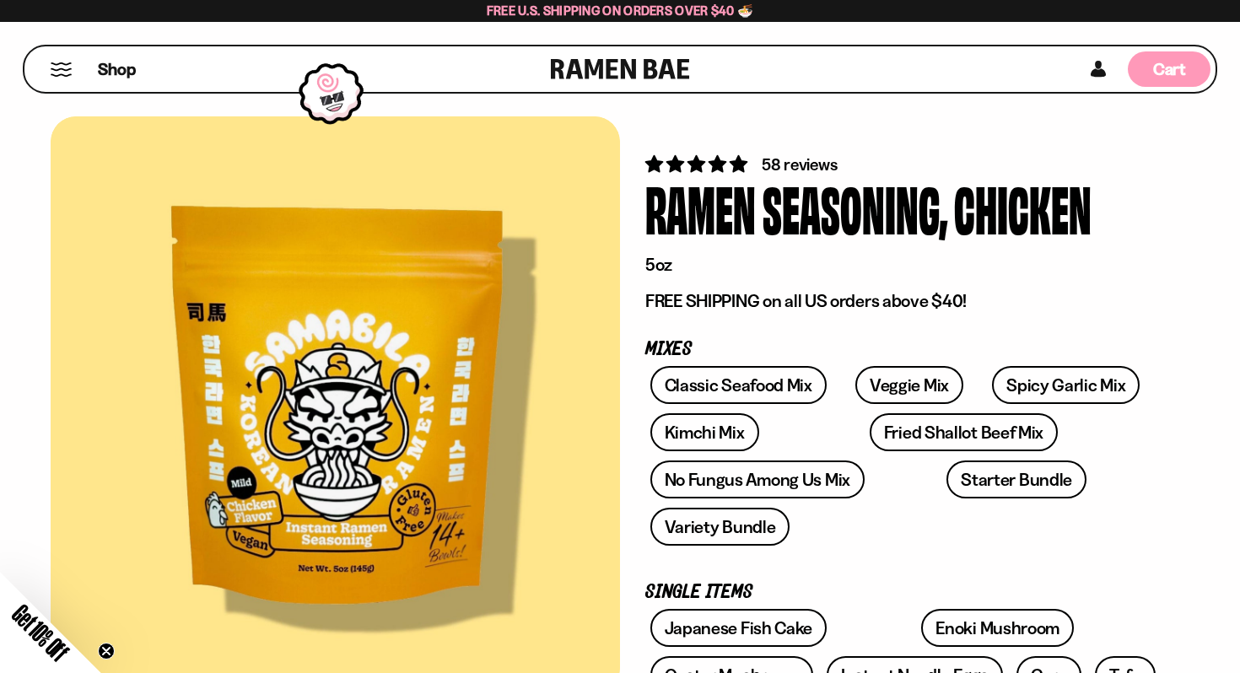
click at [1157, 80] on div "Cart D0381C2F-513E-4F90-8A41-6F0A75DCBAAA" at bounding box center [1169, 68] width 83 height 35
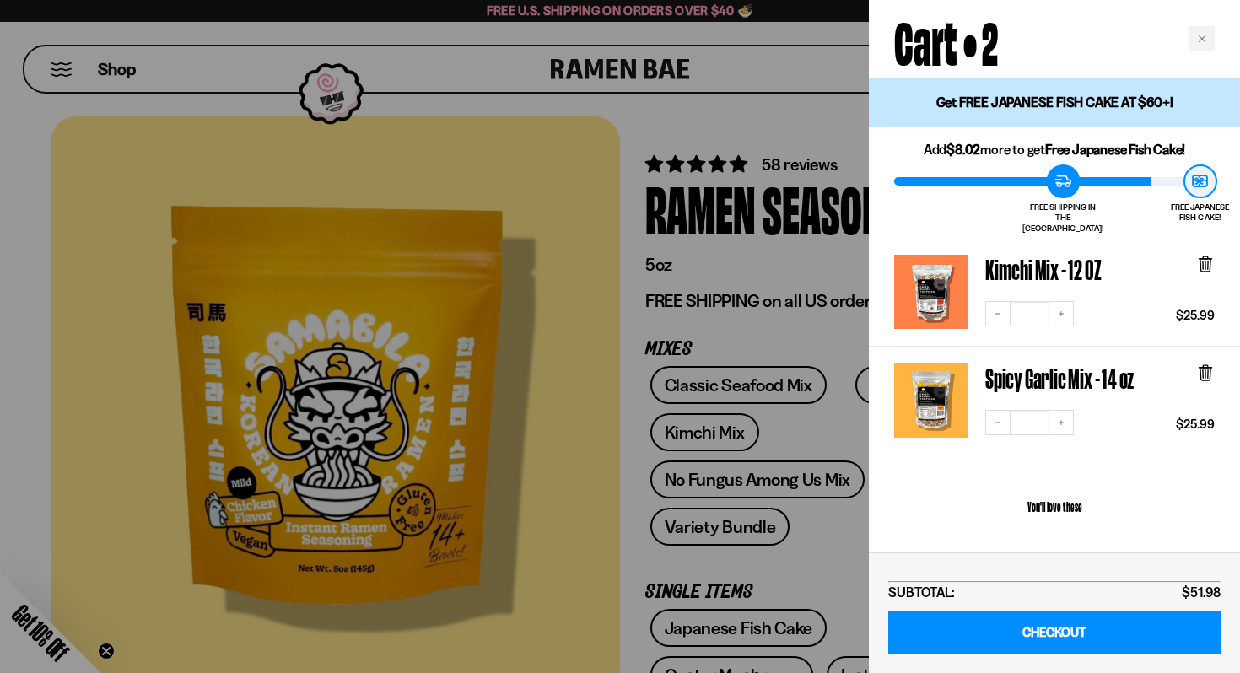
click at [1203, 256] on icon at bounding box center [1205, 262] width 5 height 13
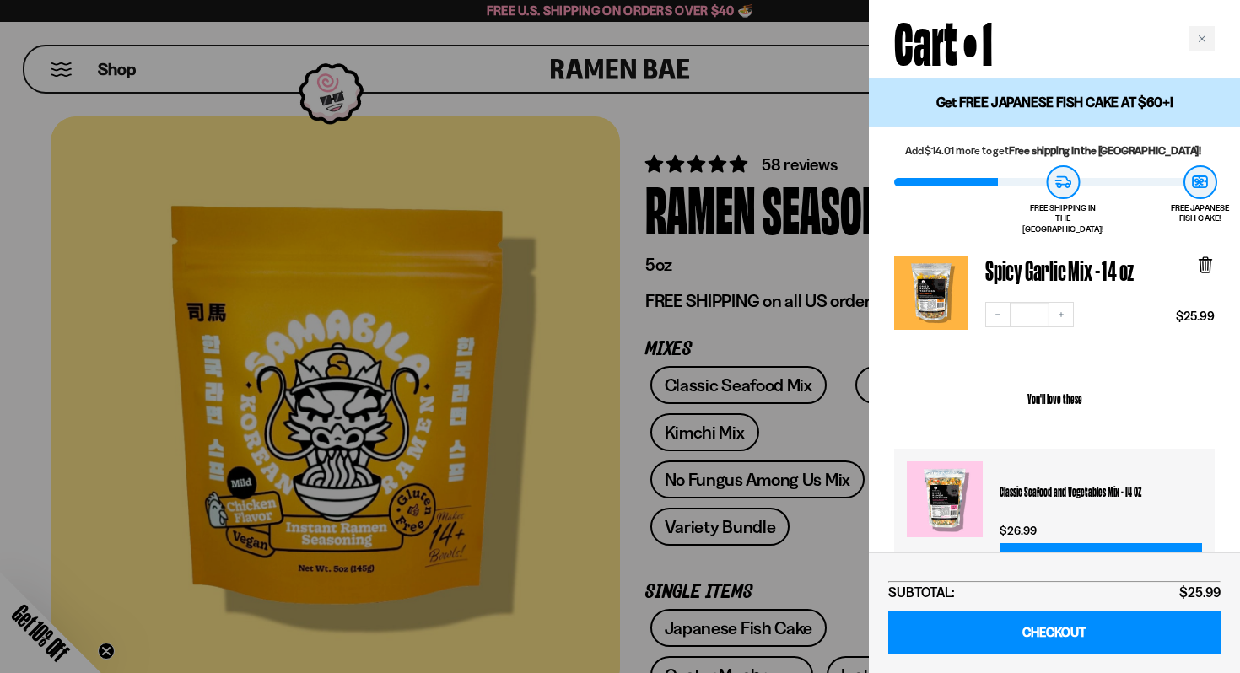
click at [794, 340] on div at bounding box center [620, 336] width 1240 height 673
